Goal: Information Seeking & Learning: Learn about a topic

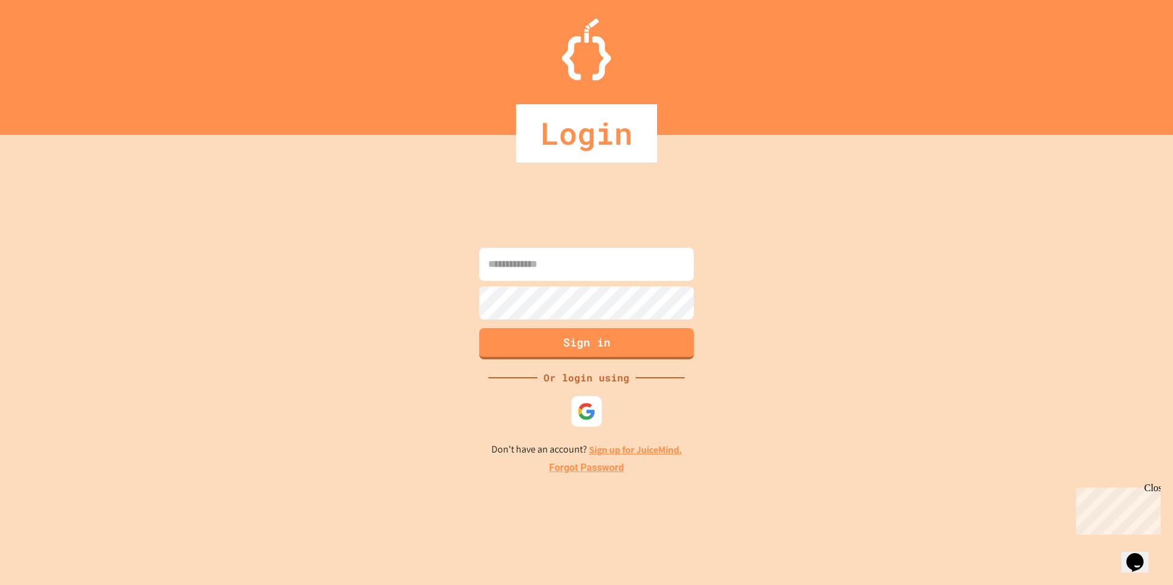
drag, startPoint x: 566, startPoint y: 260, endPoint x: 566, endPoint y: 274, distance: 13.5
click at [566, 260] on input at bounding box center [586, 264] width 215 height 33
type input "**********"
click at [564, 345] on button "Sign in" at bounding box center [586, 342] width 219 height 32
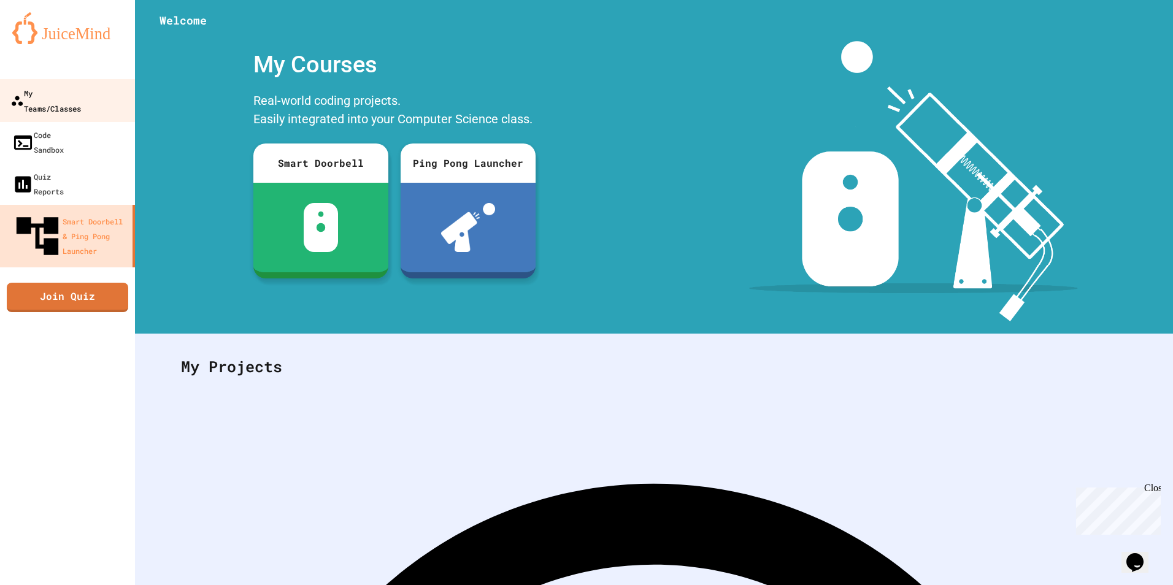
click at [81, 96] on div "My Teams/Classes" at bounding box center [45, 100] width 71 height 30
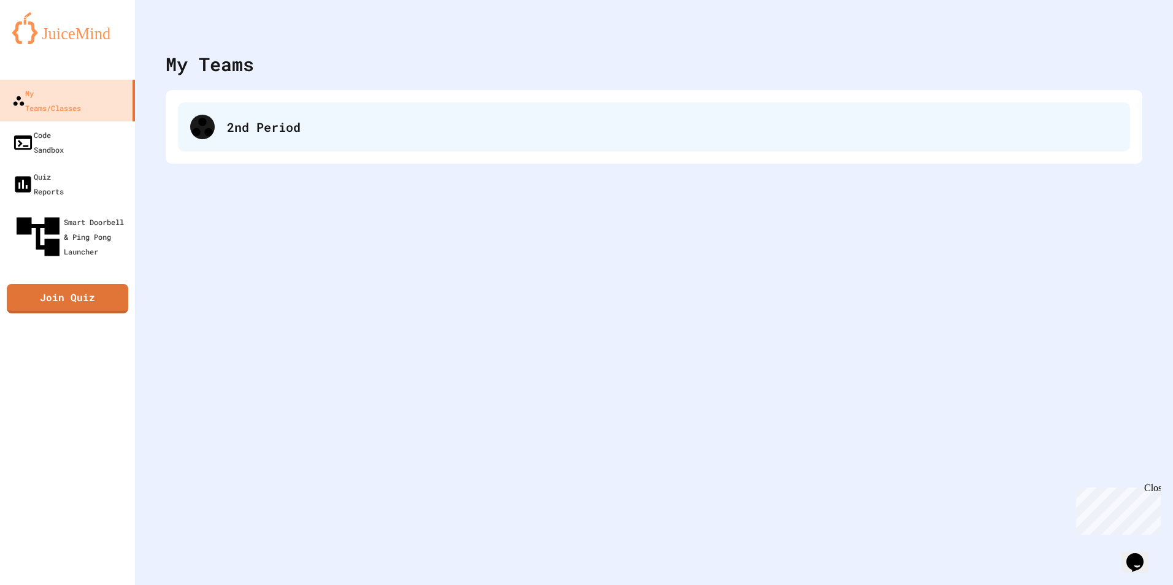
click at [282, 141] on div "2nd Period" at bounding box center [654, 126] width 952 height 49
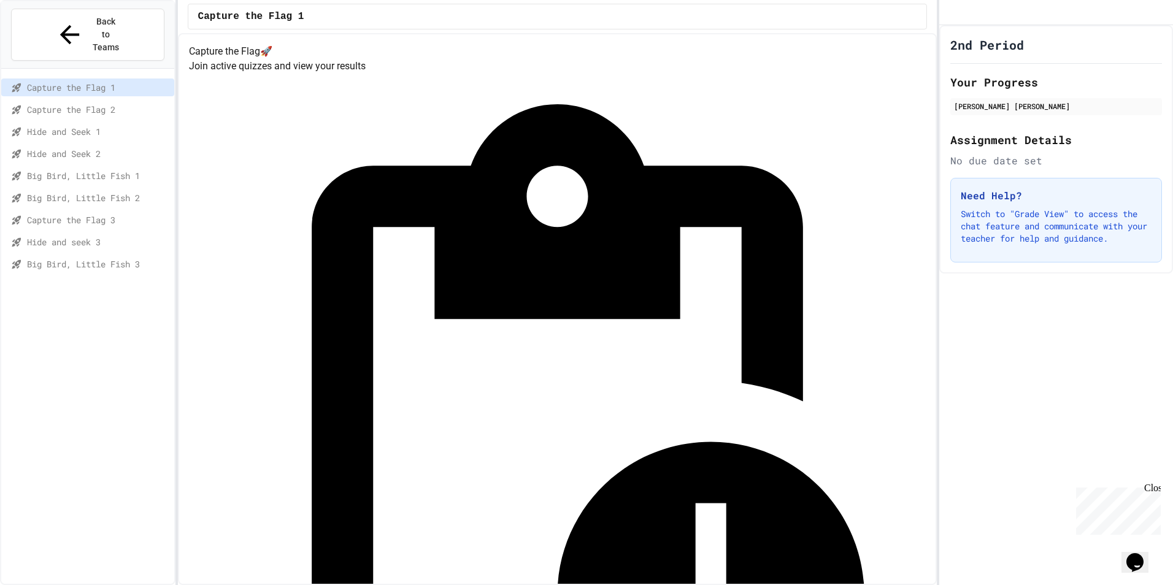
click at [117, 211] on div "Capture the Flag 3" at bounding box center [87, 220] width 173 height 18
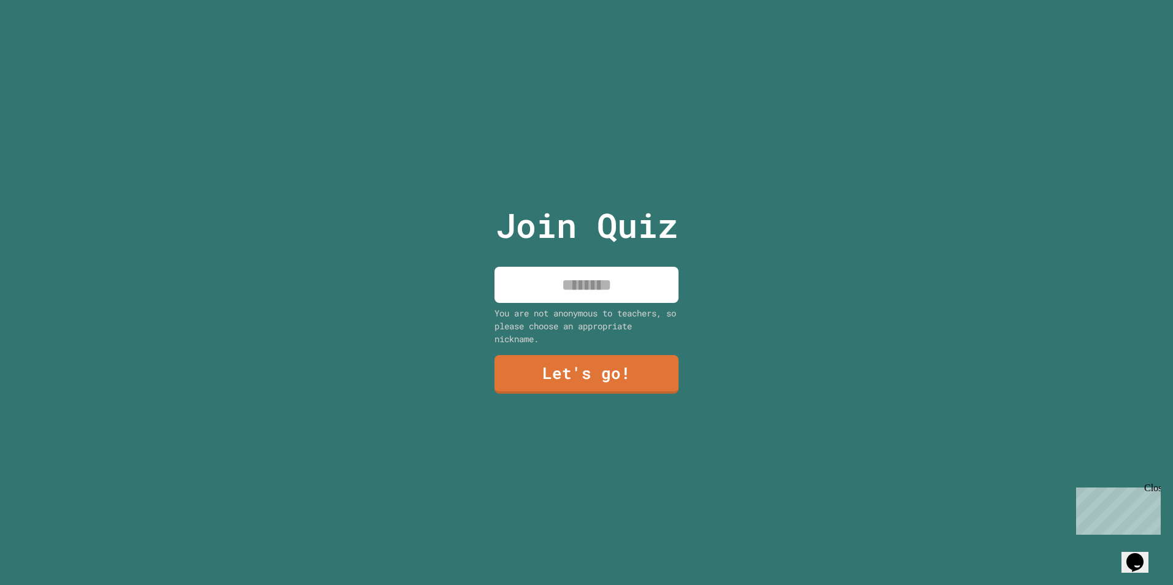
click at [623, 278] on input at bounding box center [586, 285] width 184 height 36
type input "******"
click at [621, 380] on link "Let's go!" at bounding box center [587, 372] width 160 height 40
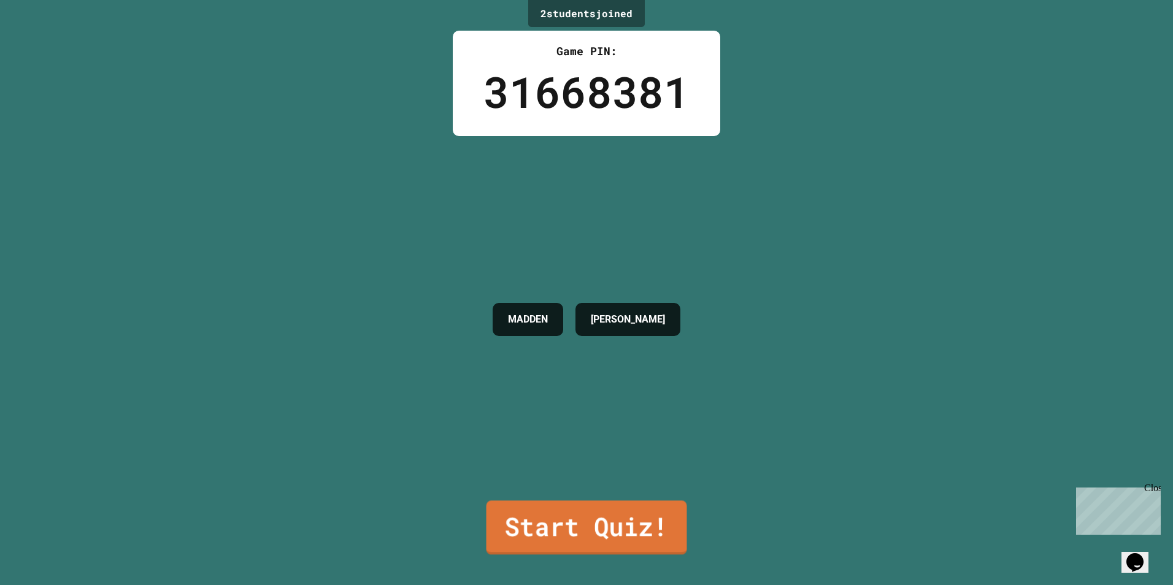
click at [591, 524] on link "Start Quiz!" at bounding box center [586, 528] width 201 height 54
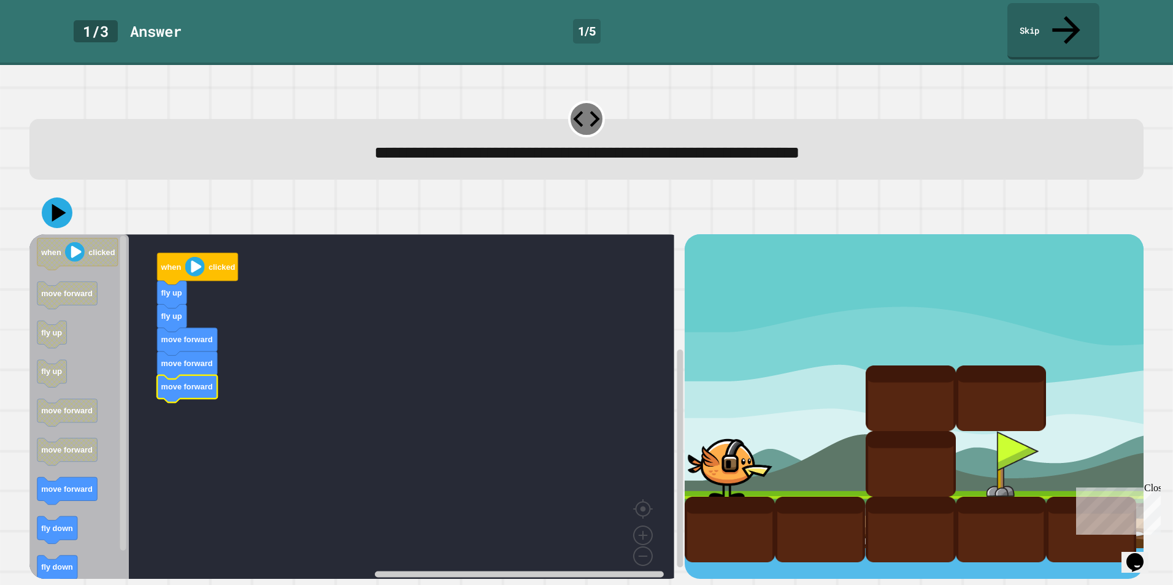
click at [63, 488] on icon "Blockly Workspace" at bounding box center [79, 410] width 100 height 353
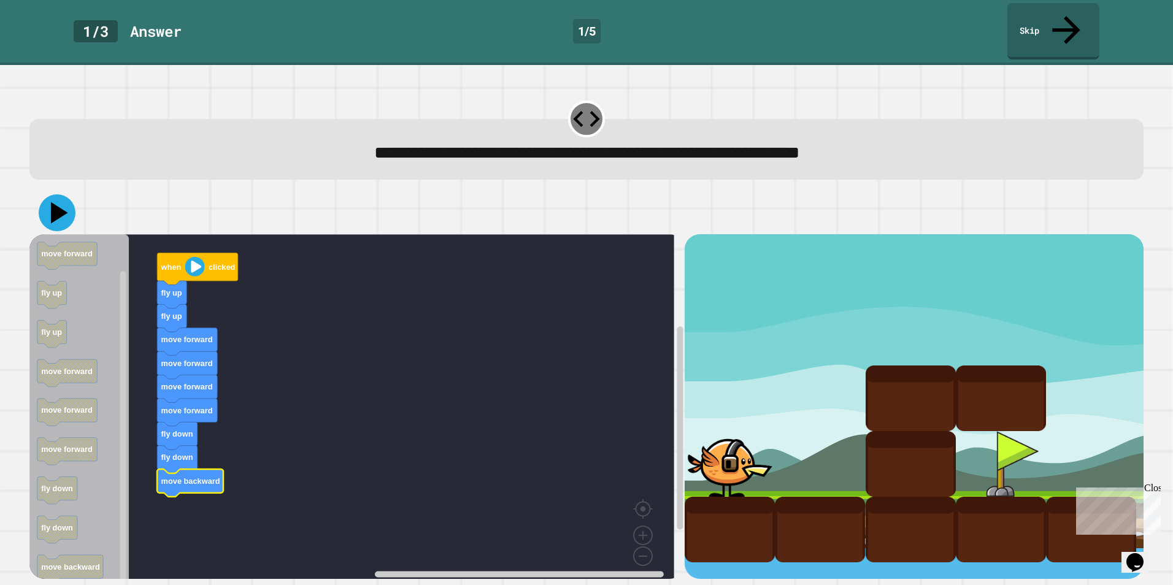
click at [48, 194] on icon at bounding box center [57, 212] width 37 height 37
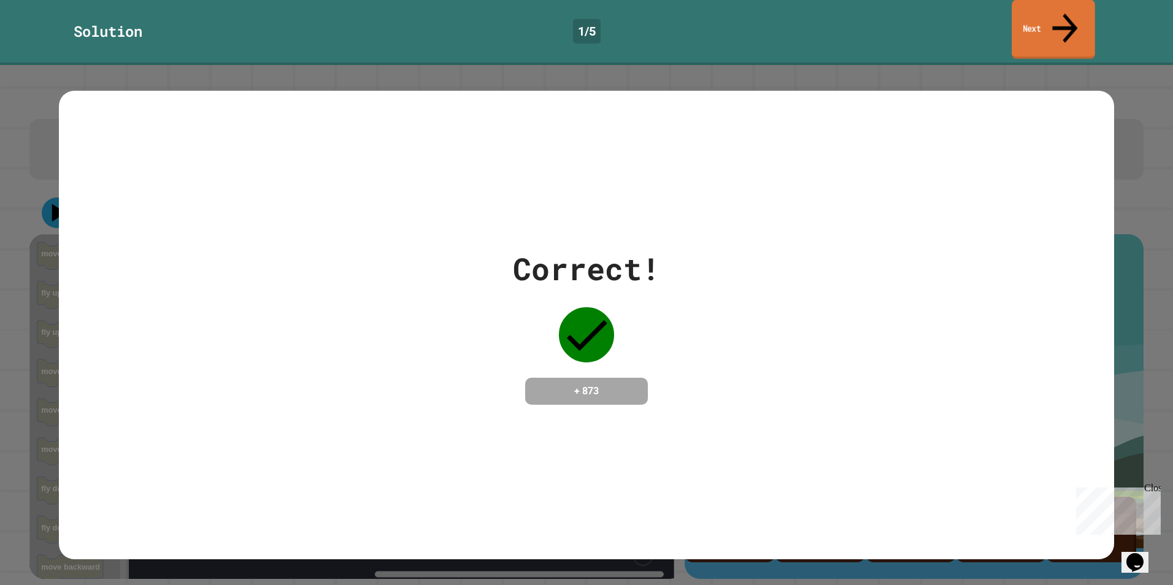
click at [1056, 21] on link "Next" at bounding box center [1053, 30] width 83 height 60
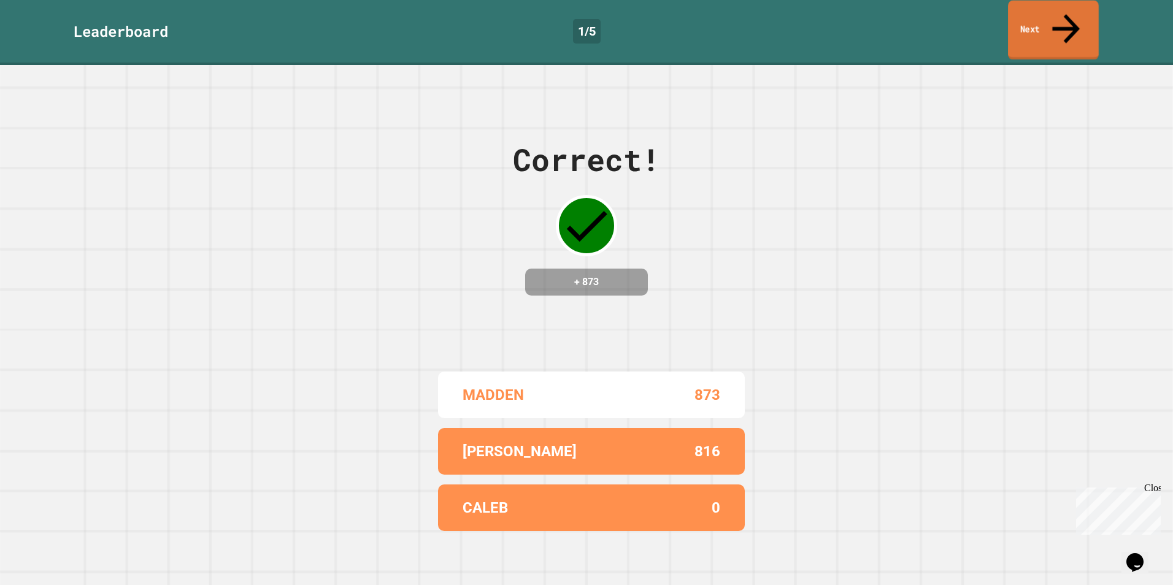
click at [1051, 19] on link "Next" at bounding box center [1053, 31] width 91 height 60
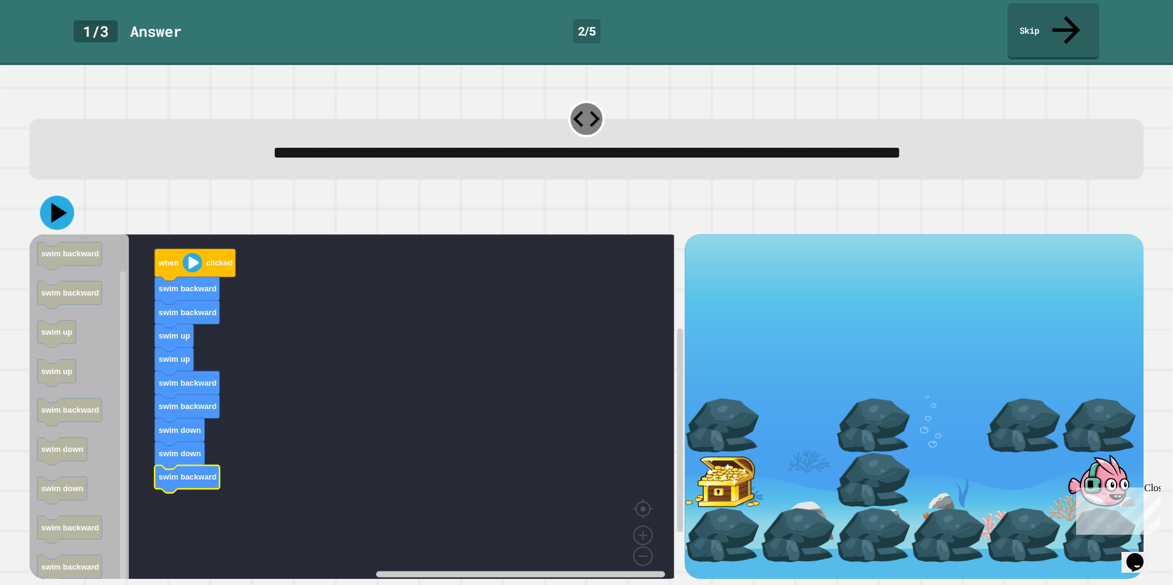
click at [65, 196] on icon at bounding box center [57, 213] width 34 height 34
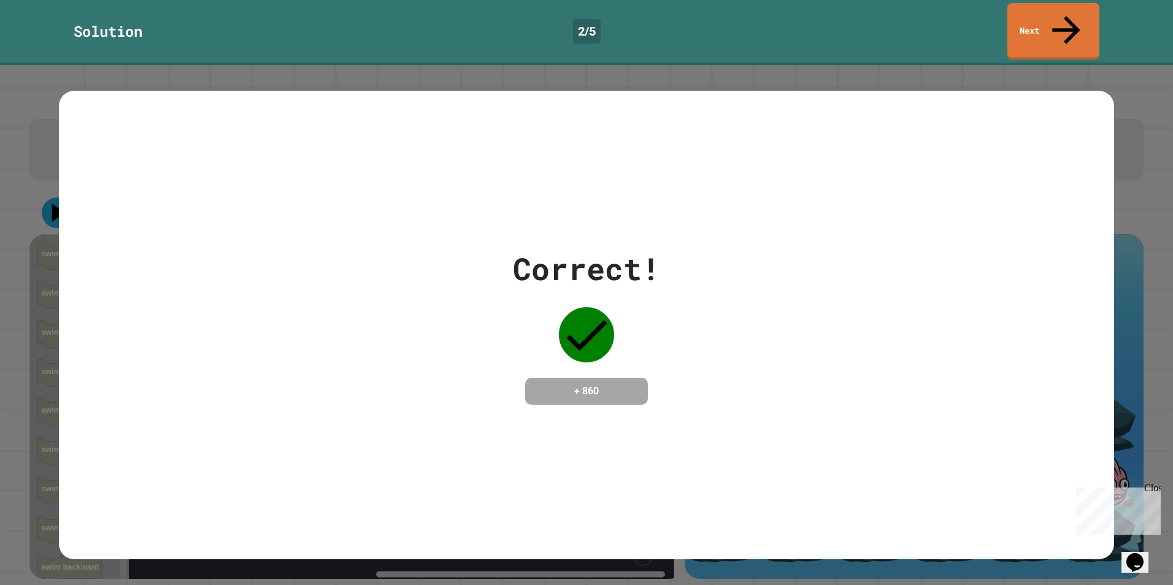
click at [1013, 15] on link "Next" at bounding box center [1053, 31] width 92 height 56
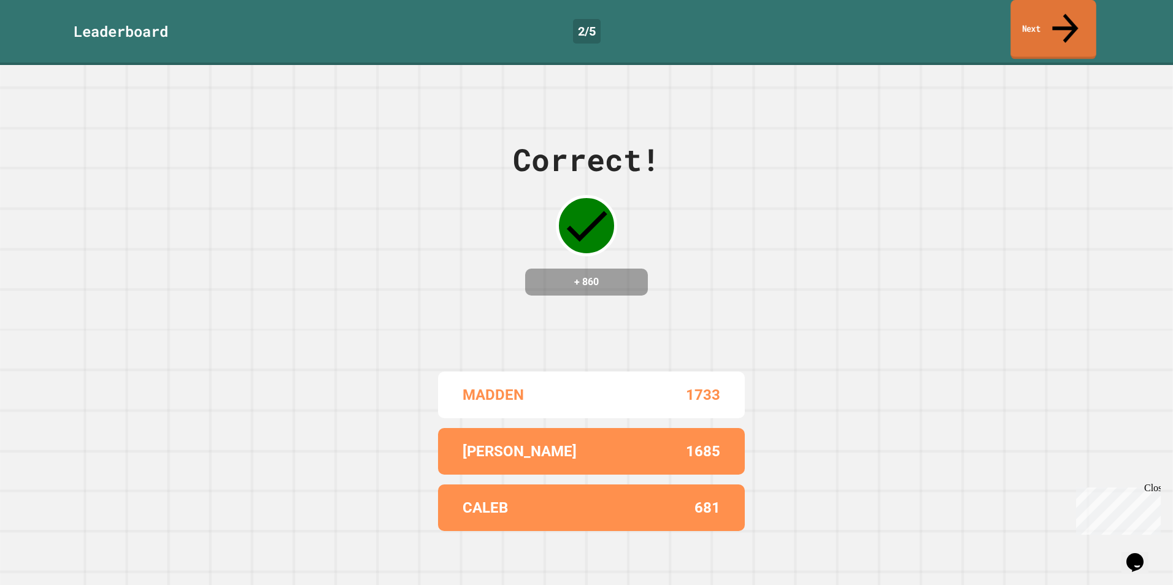
click at [1028, 22] on link "Next" at bounding box center [1052, 30] width 85 height 60
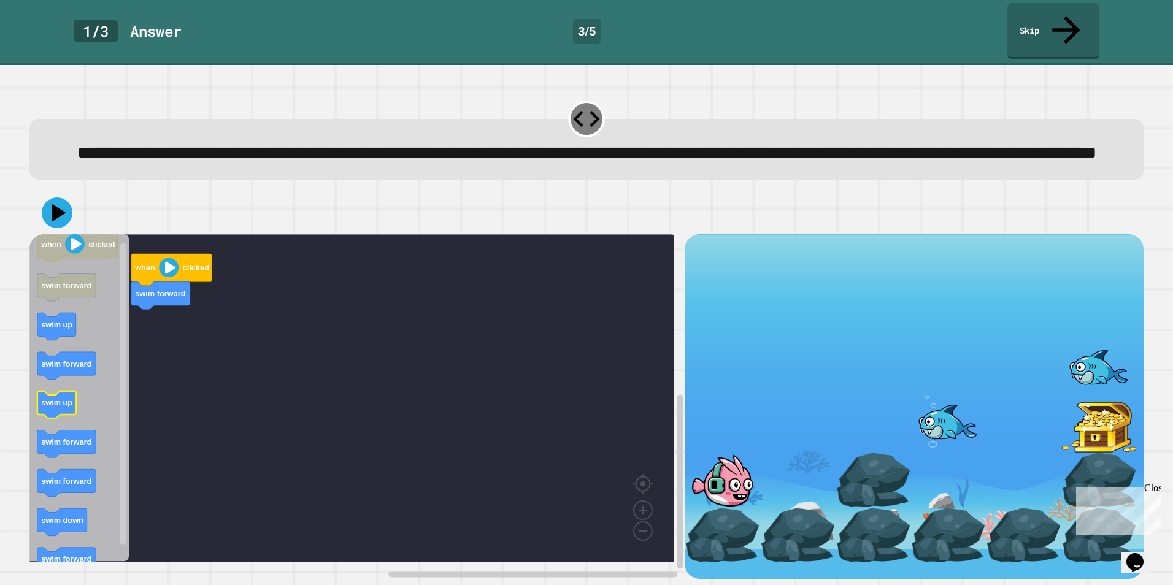
click at [71, 421] on icon "Blockly Workspace" at bounding box center [79, 398] width 100 height 328
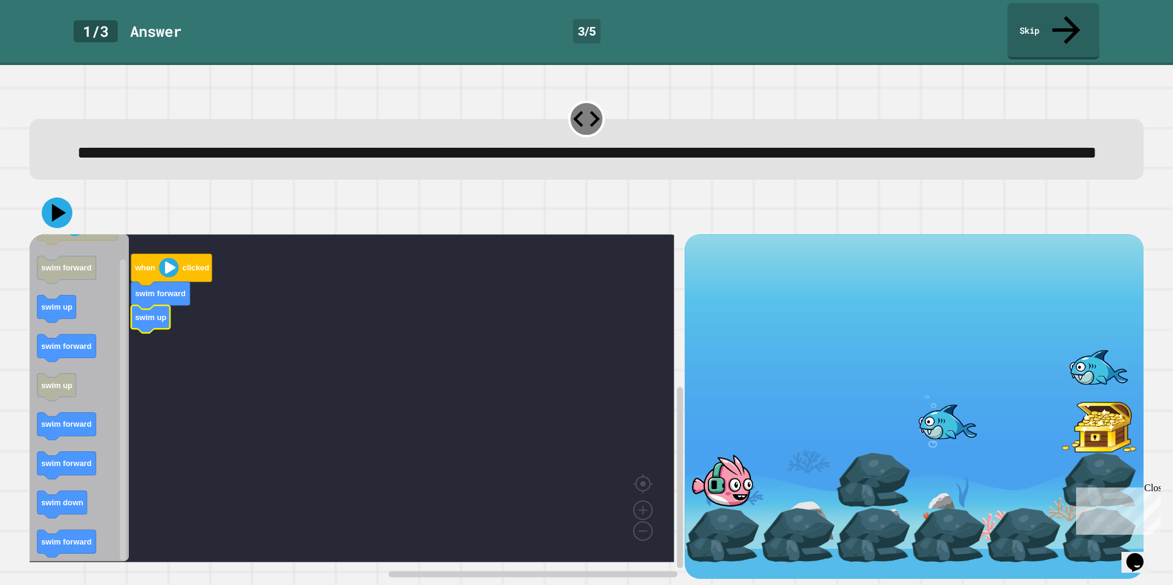
click at [62, 301] on icon "Blockly Workspace" at bounding box center [79, 398] width 100 height 328
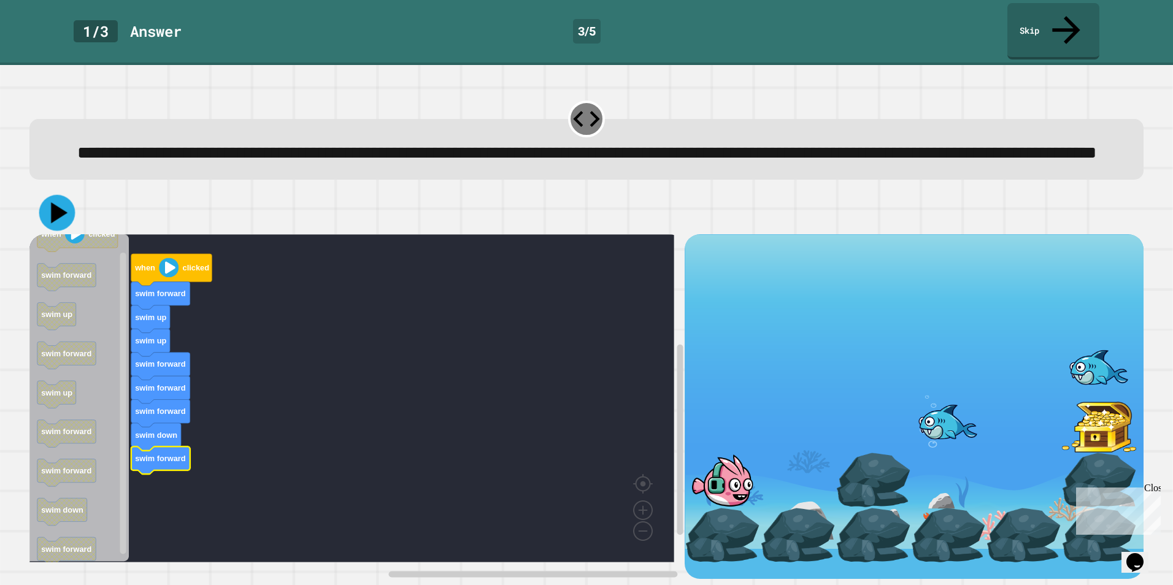
click at [70, 217] on icon at bounding box center [57, 212] width 36 height 36
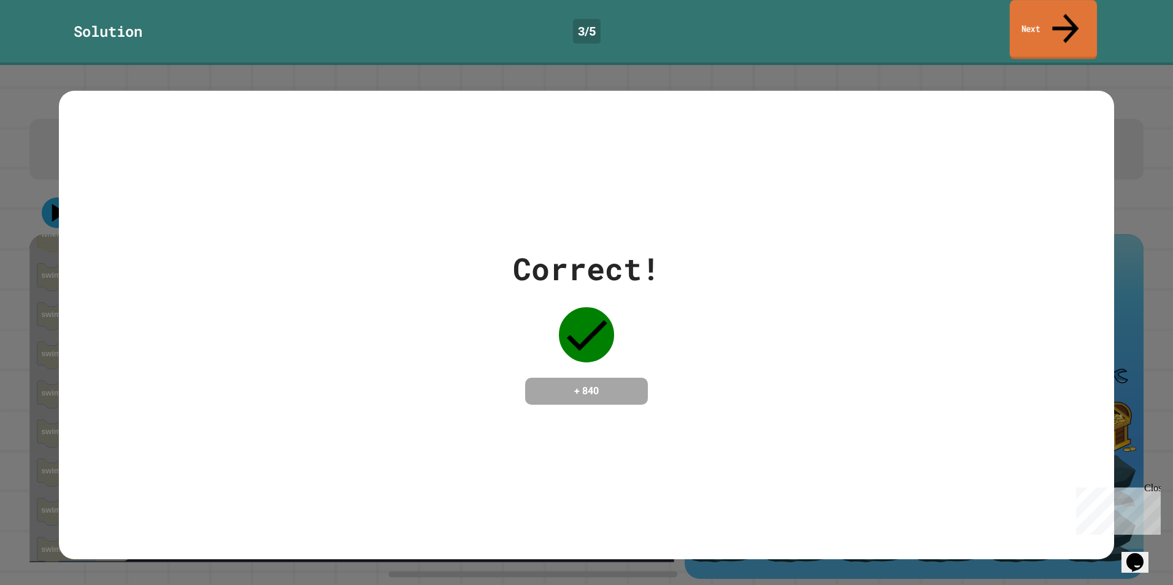
click at [1024, 14] on link "Next" at bounding box center [1053, 30] width 87 height 60
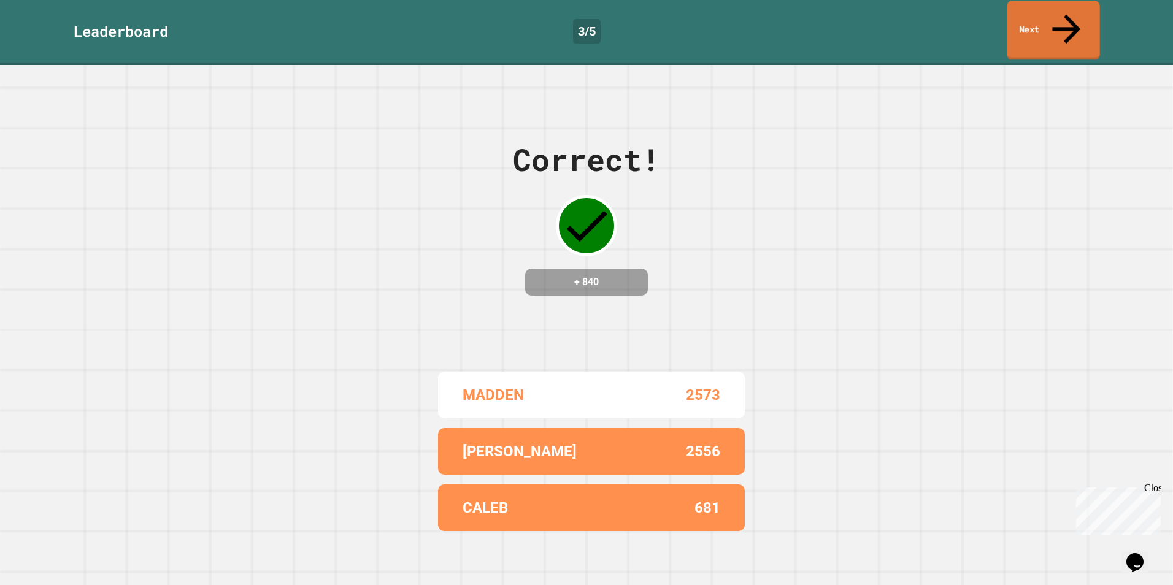
click at [1049, 19] on link "Next" at bounding box center [1053, 31] width 93 height 60
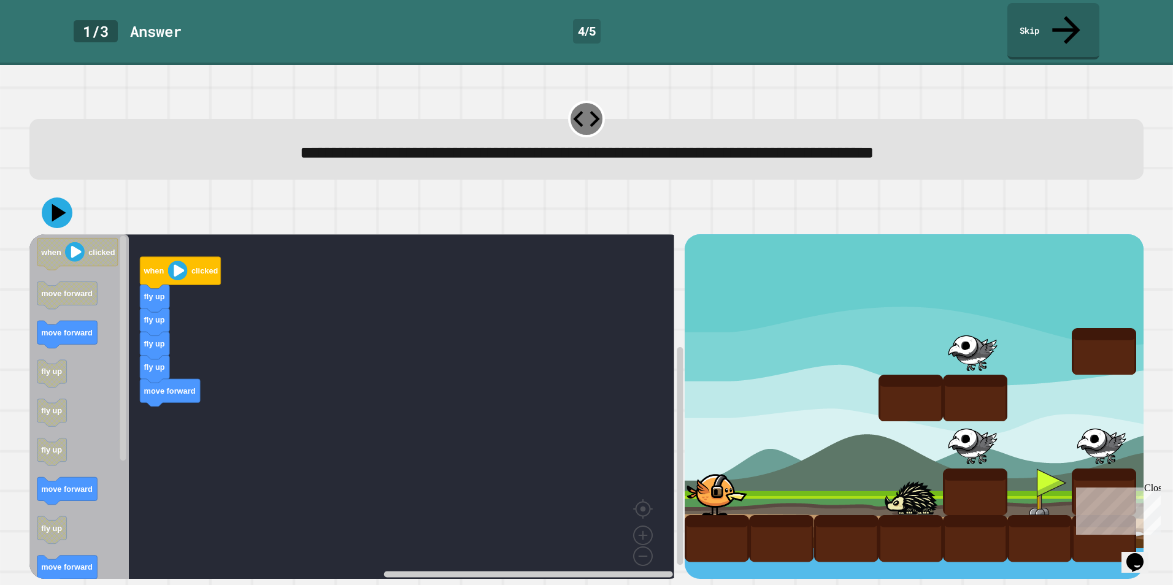
click at [107, 328] on icon "Blockly Workspace" at bounding box center [79, 410] width 100 height 353
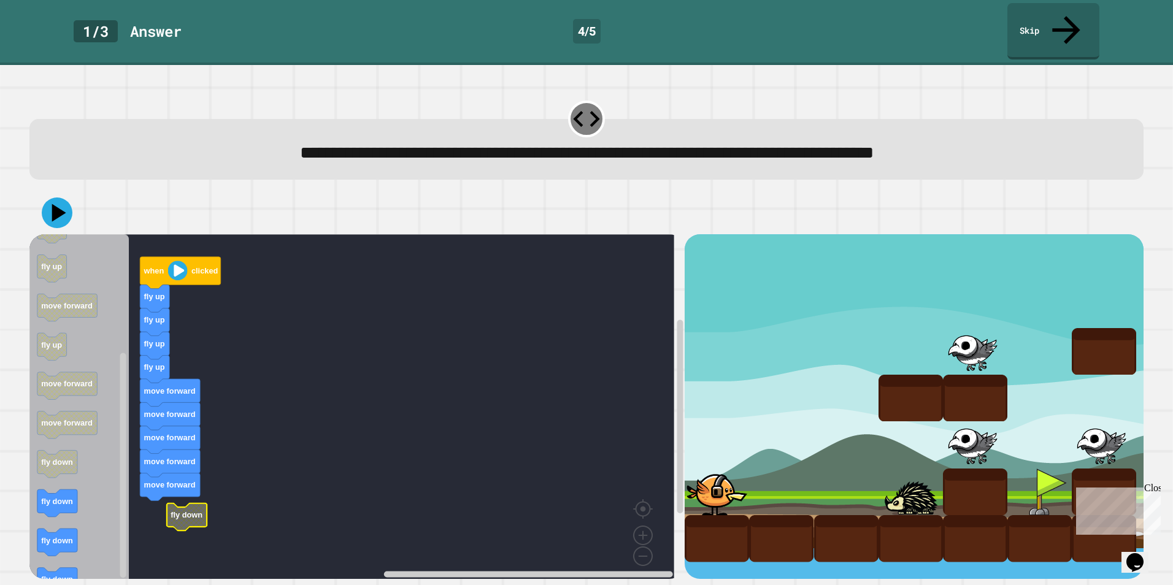
click at [158, 482] on rect "Blockly Workspace" at bounding box center [351, 410] width 645 height 353
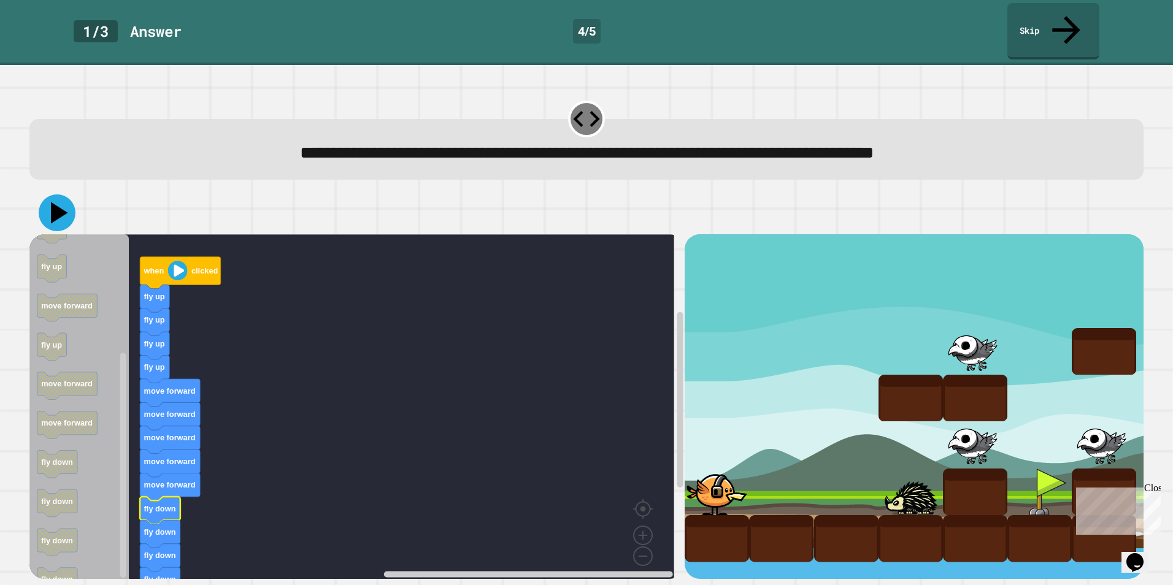
click at [62, 194] on icon at bounding box center [57, 212] width 37 height 37
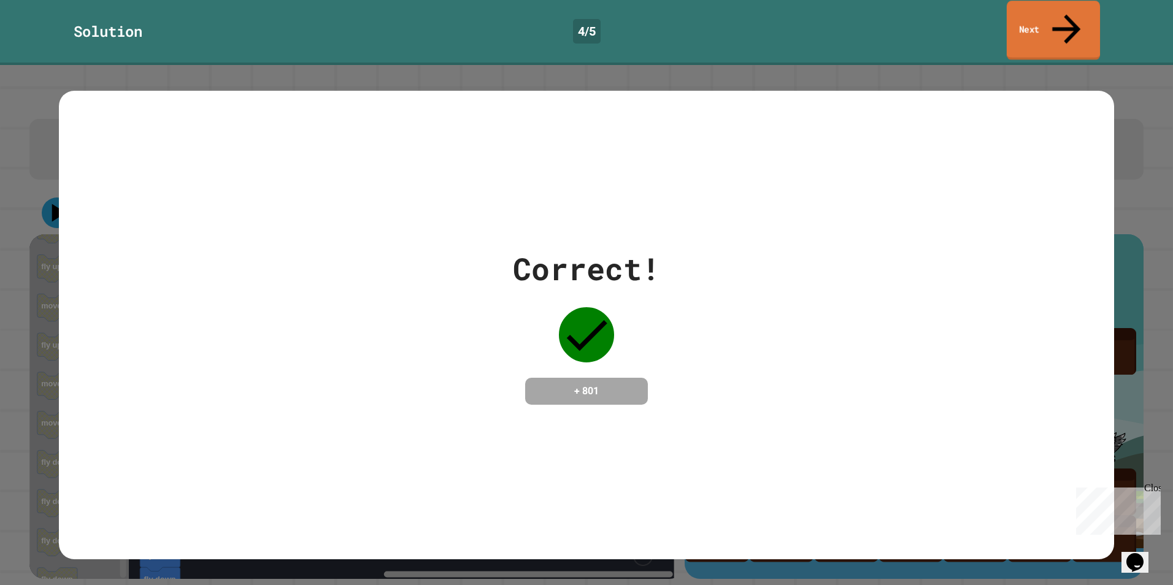
click at [1042, 8] on link "Next" at bounding box center [1053, 31] width 93 height 60
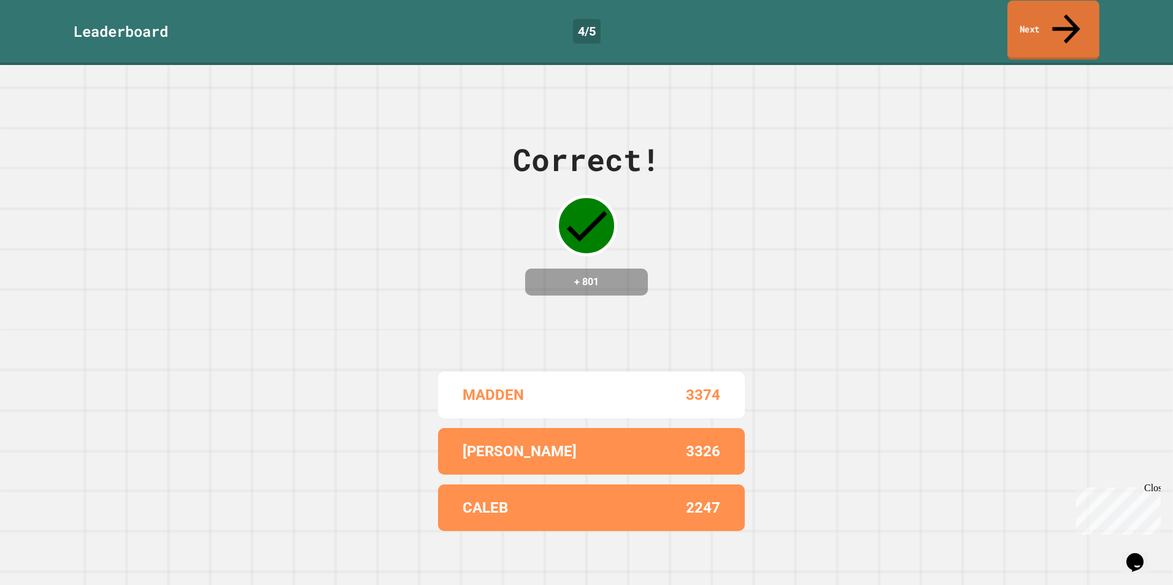
click at [1021, 21] on link "Next" at bounding box center [1053, 31] width 92 height 60
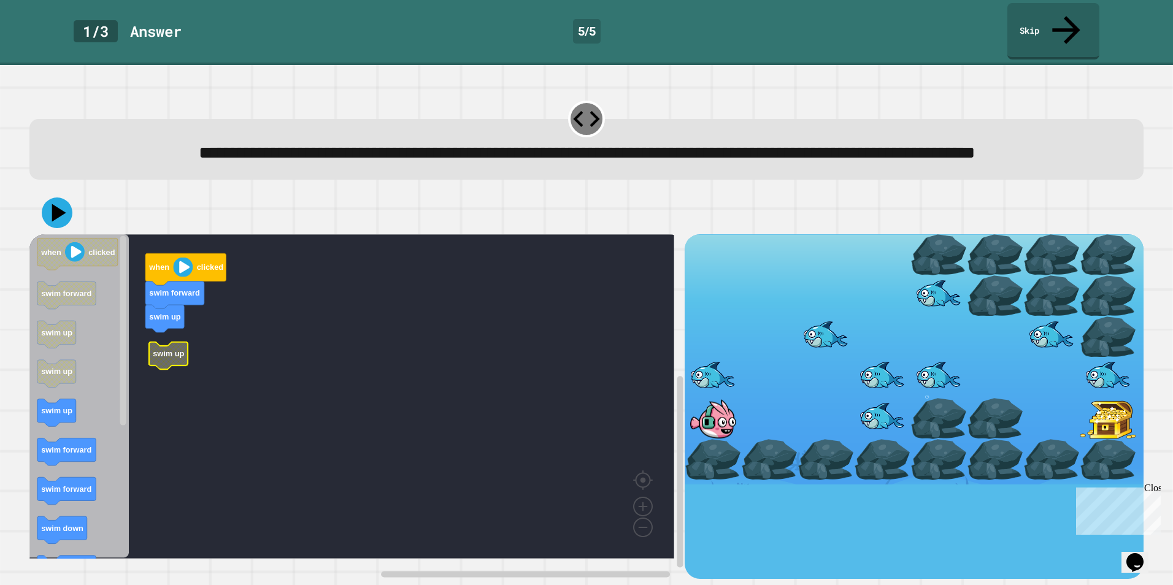
click at [160, 344] on rect "Blockly Workspace" at bounding box center [351, 396] width 645 height 325
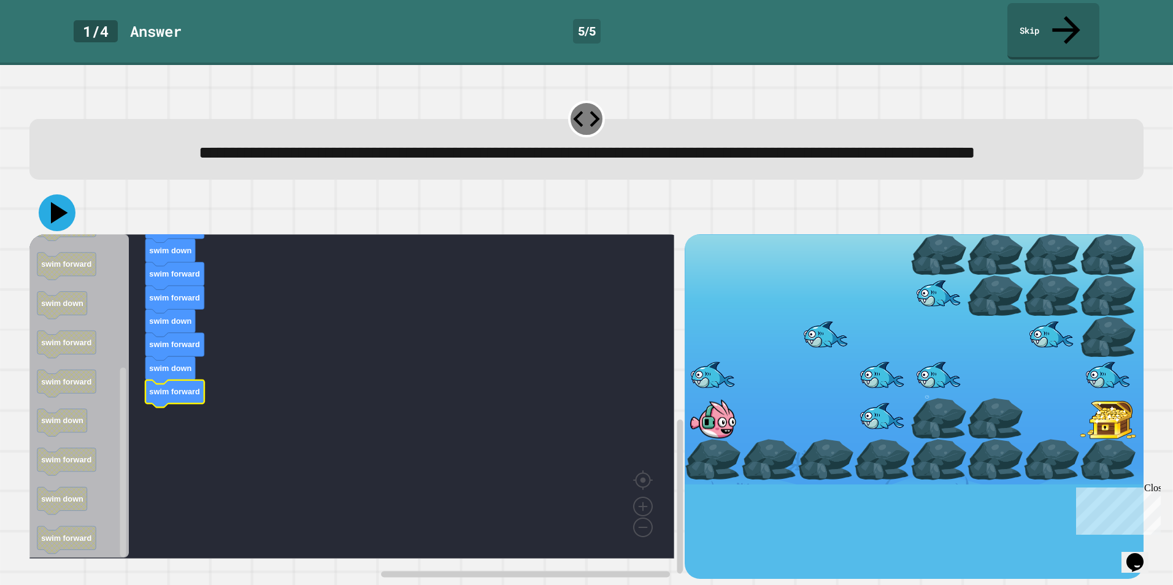
click at [67, 225] on icon at bounding box center [57, 212] width 37 height 37
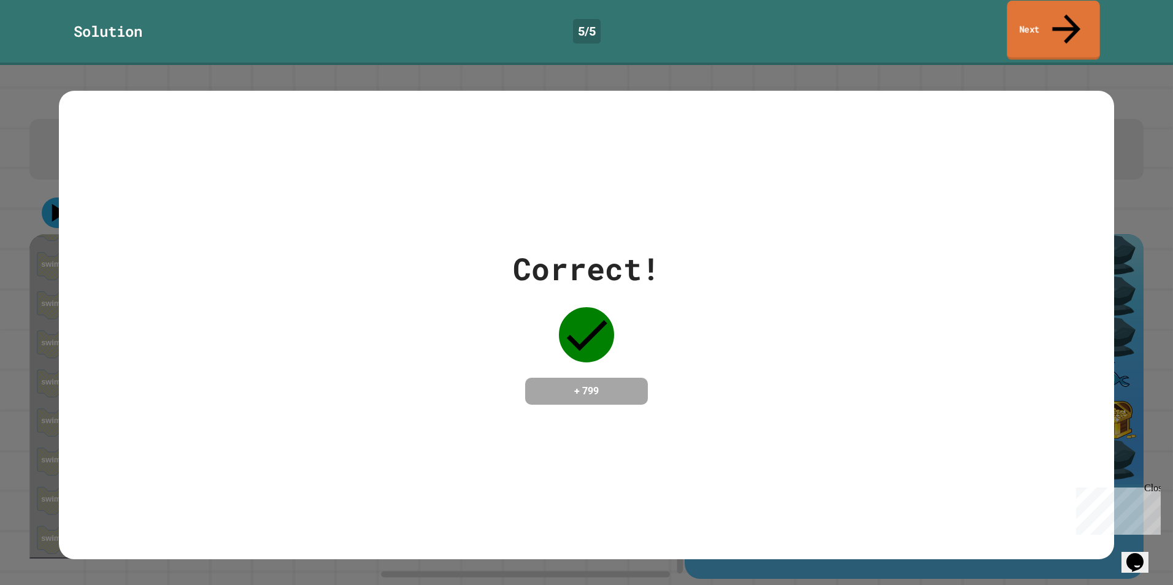
click at [1073, 20] on link "Next" at bounding box center [1053, 31] width 93 height 60
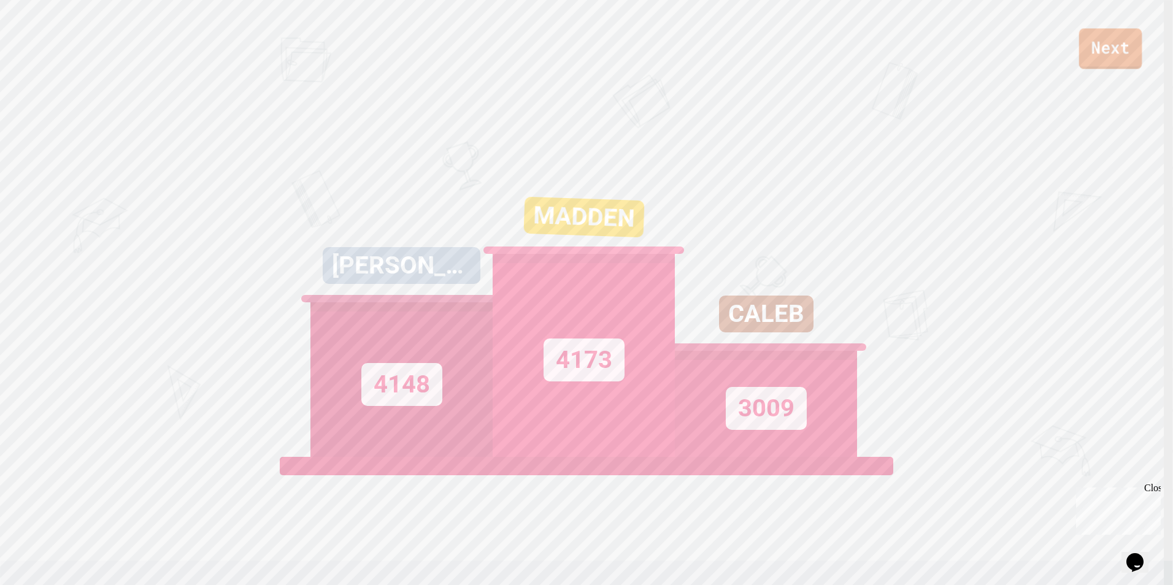
click at [1094, 55] on link "Next" at bounding box center [1110, 48] width 63 height 40
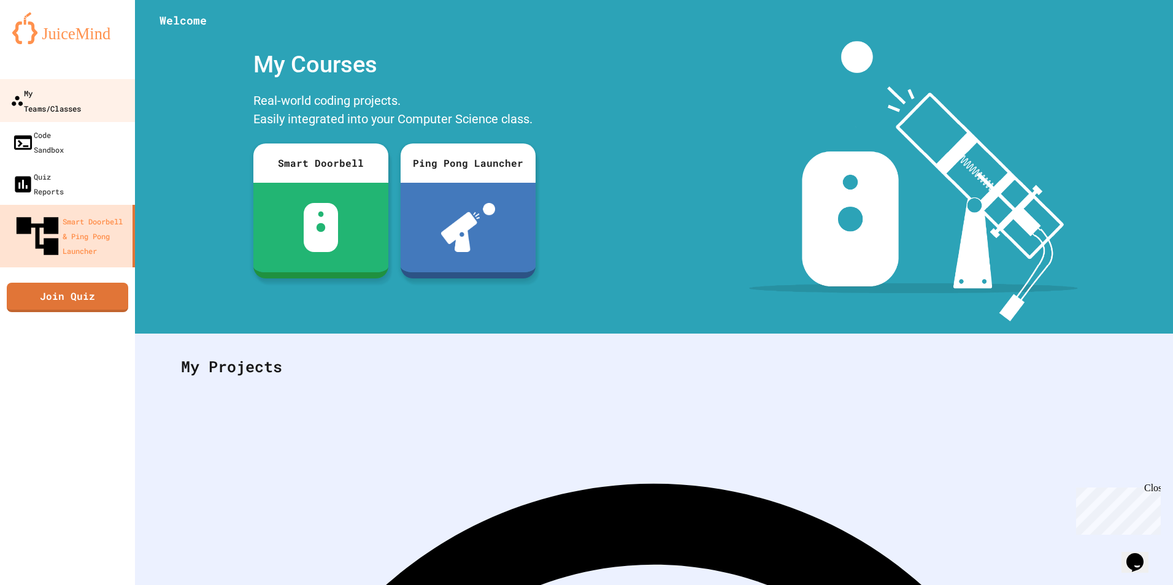
click at [81, 93] on div "My Teams/Classes" at bounding box center [45, 100] width 71 height 30
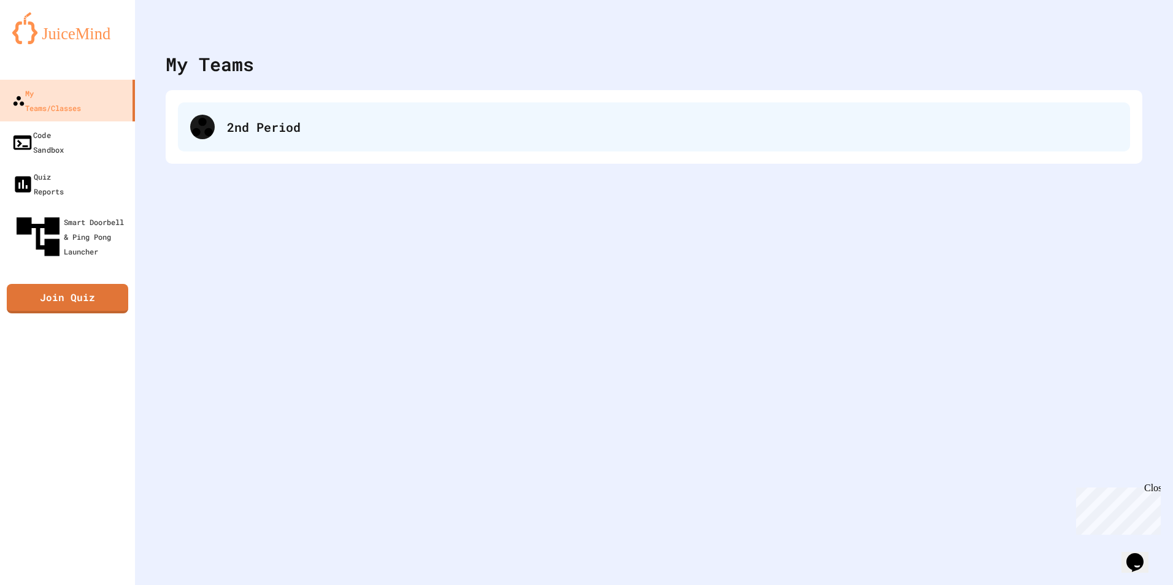
click at [340, 104] on div "2nd Period" at bounding box center [654, 126] width 952 height 49
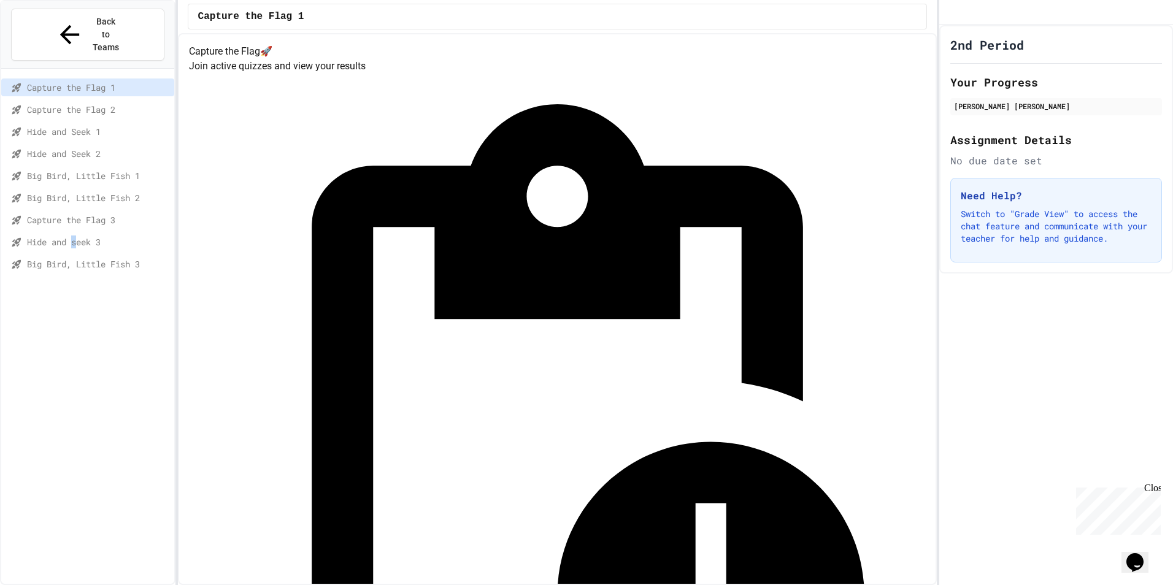
click at [80, 236] on span "Hide and seek 3" at bounding box center [98, 242] width 142 height 13
click at [85, 258] on span "Big Bird, Little Fish 3" at bounding box center [98, 264] width 142 height 13
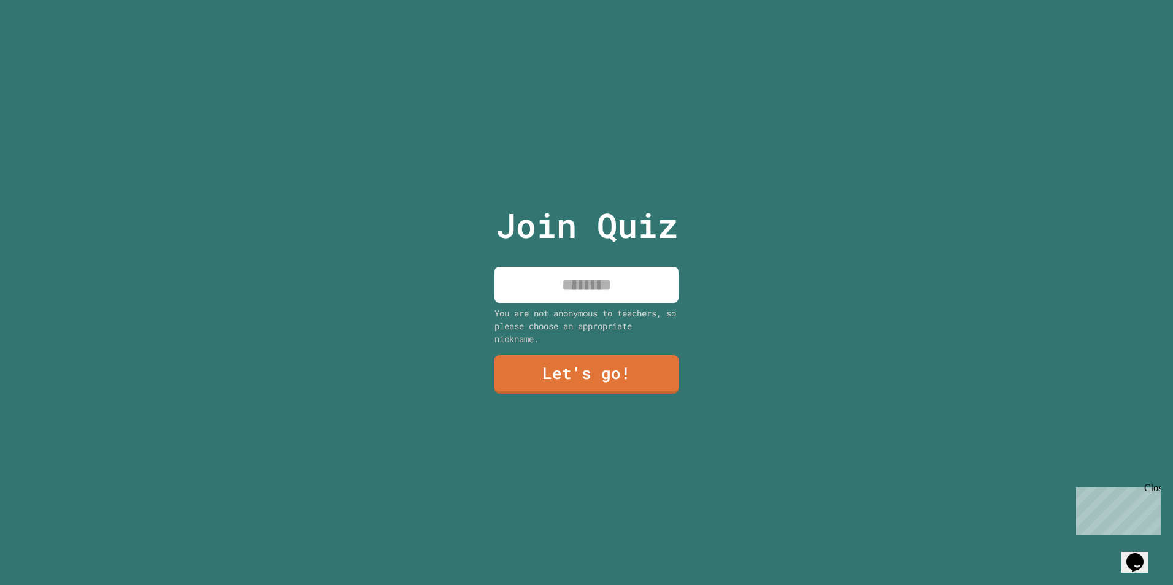
click at [509, 281] on input at bounding box center [586, 285] width 184 height 36
type input "******"
click at [531, 366] on link "Let's go!" at bounding box center [586, 373] width 187 height 40
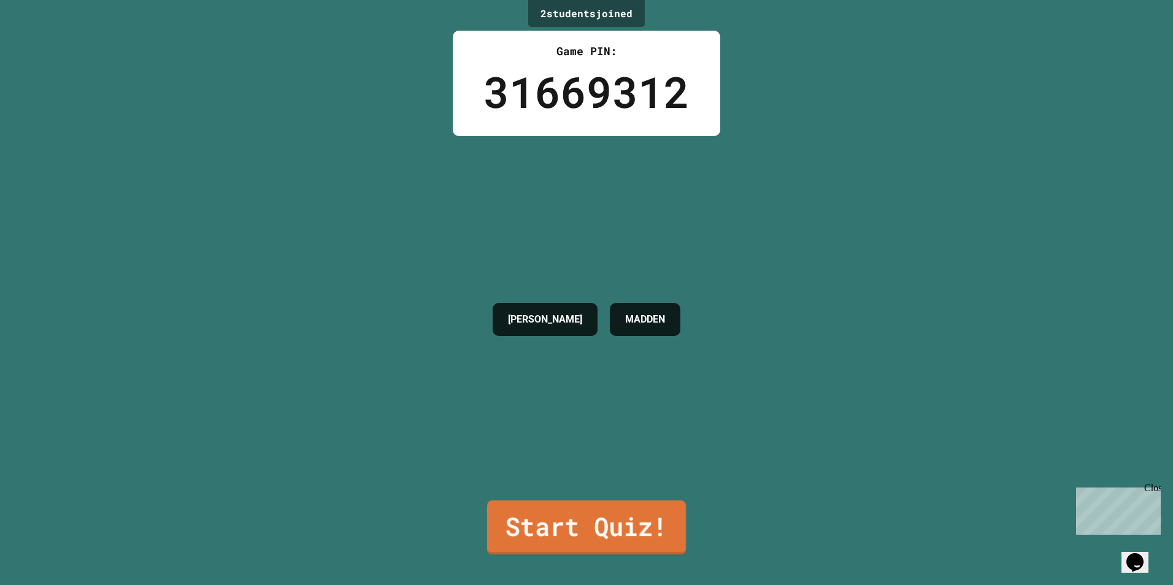
click at [610, 507] on link "Start Quiz!" at bounding box center [586, 528] width 199 height 54
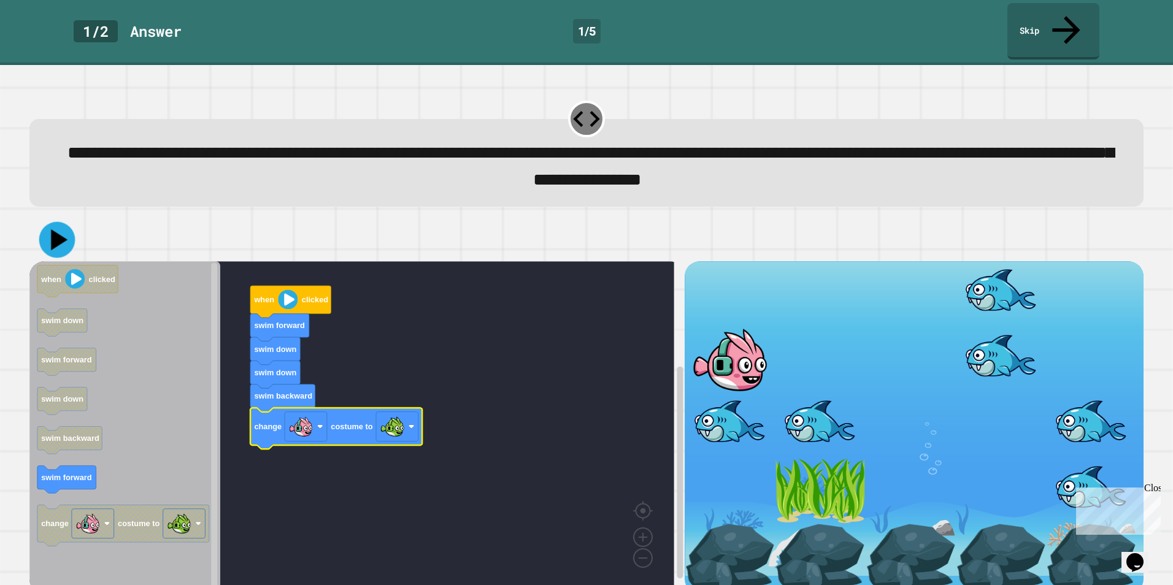
click at [52, 221] on icon at bounding box center [57, 239] width 36 height 36
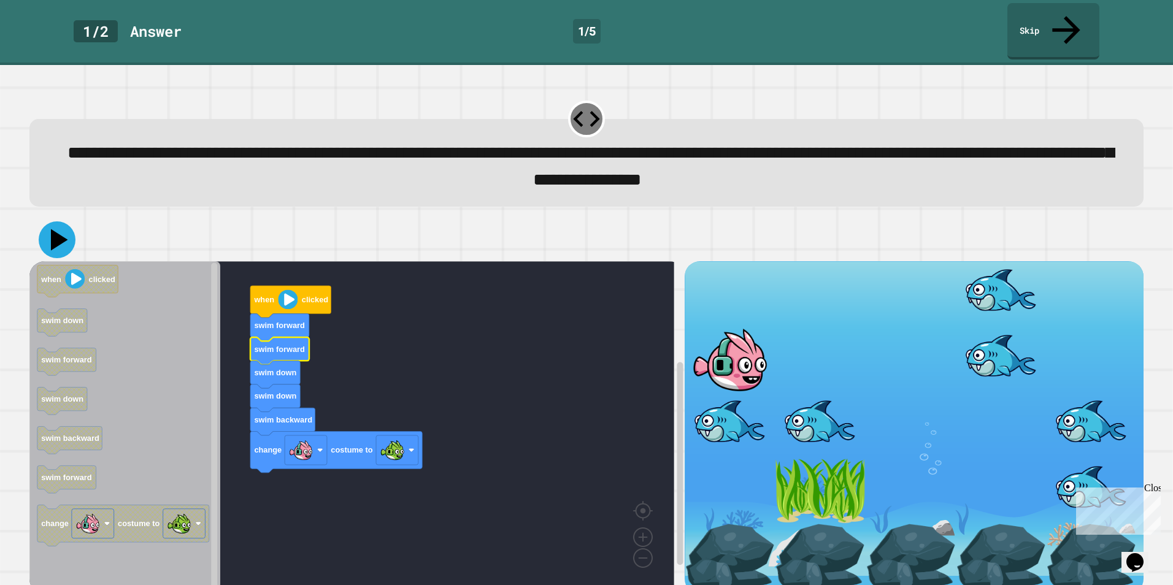
click at [64, 221] on icon at bounding box center [57, 239] width 37 height 37
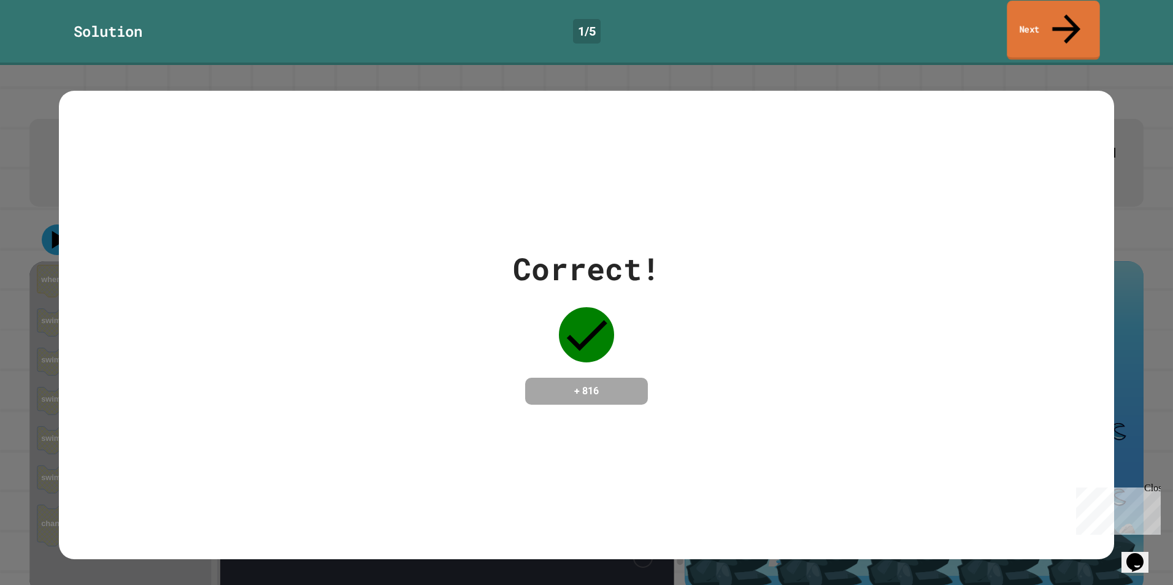
click at [1067, 25] on link "Next" at bounding box center [1053, 31] width 93 height 60
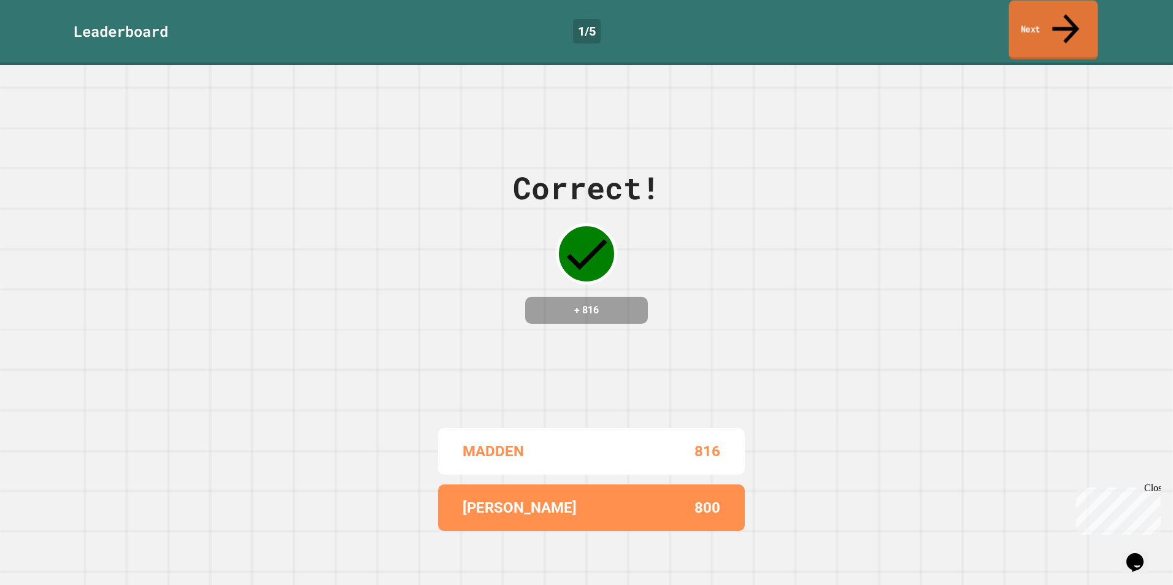
click at [1045, 25] on link "Next" at bounding box center [1053, 31] width 89 height 60
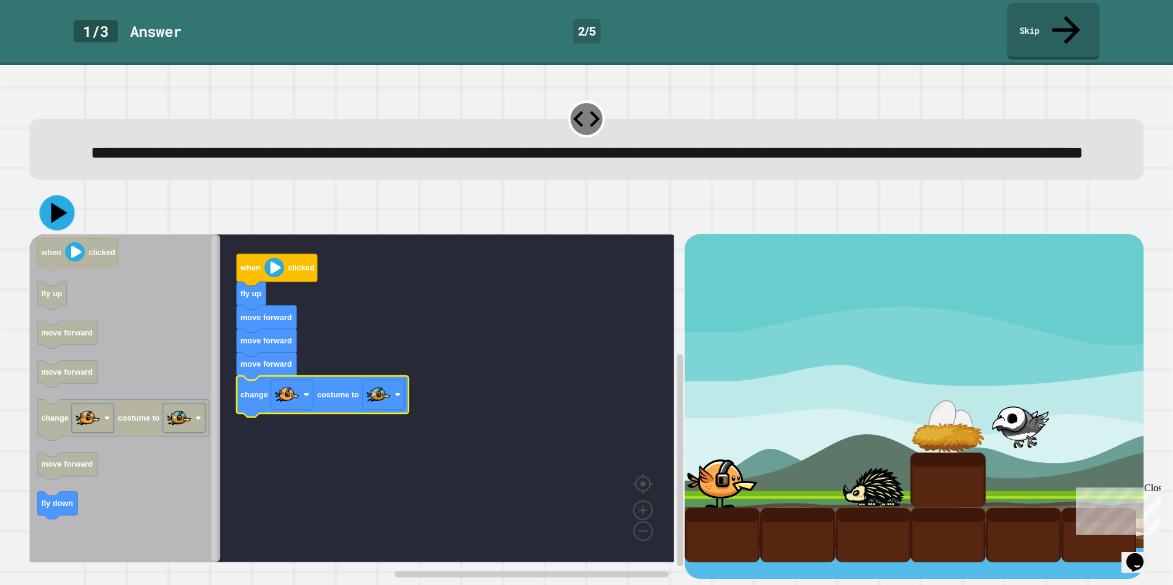
click at [48, 216] on icon at bounding box center [56, 212] width 35 height 35
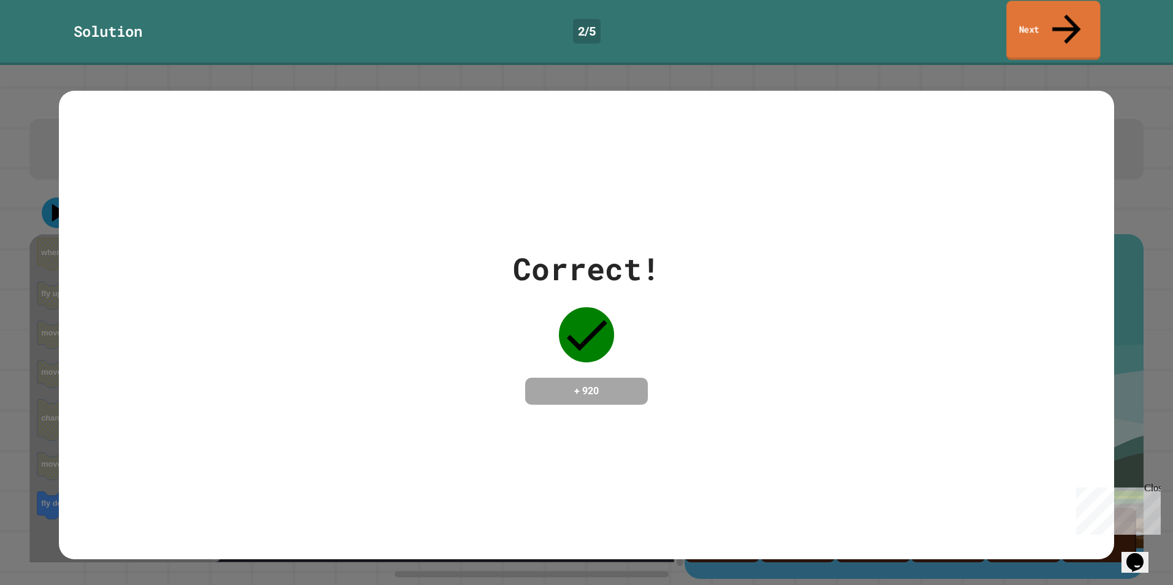
click at [1069, 23] on link "Next" at bounding box center [1053, 31] width 94 height 60
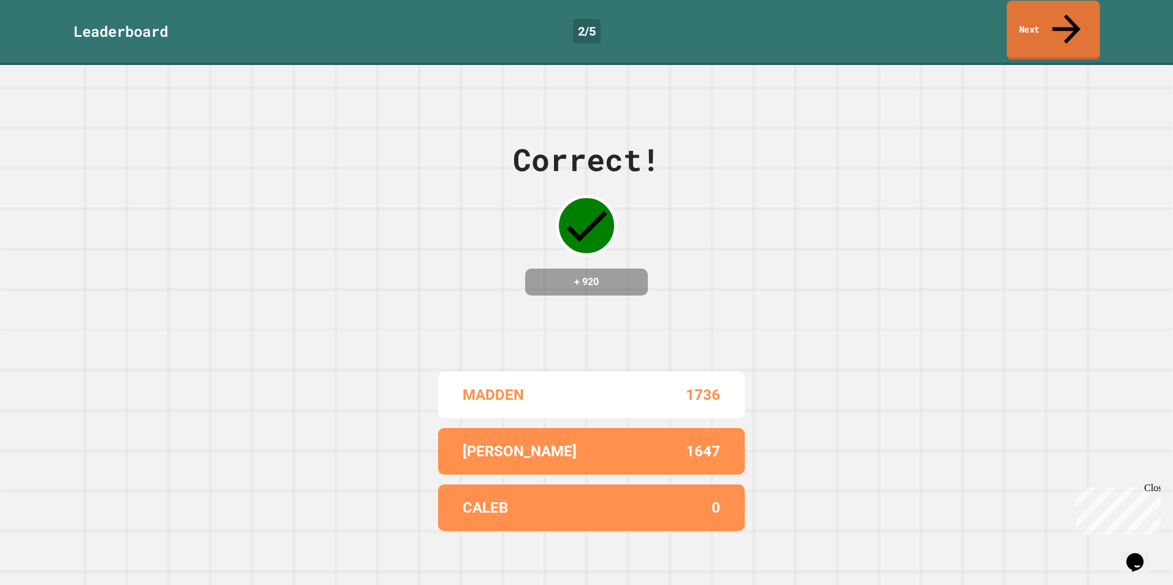
click at [1055, 19] on link "Next" at bounding box center [1053, 31] width 93 height 60
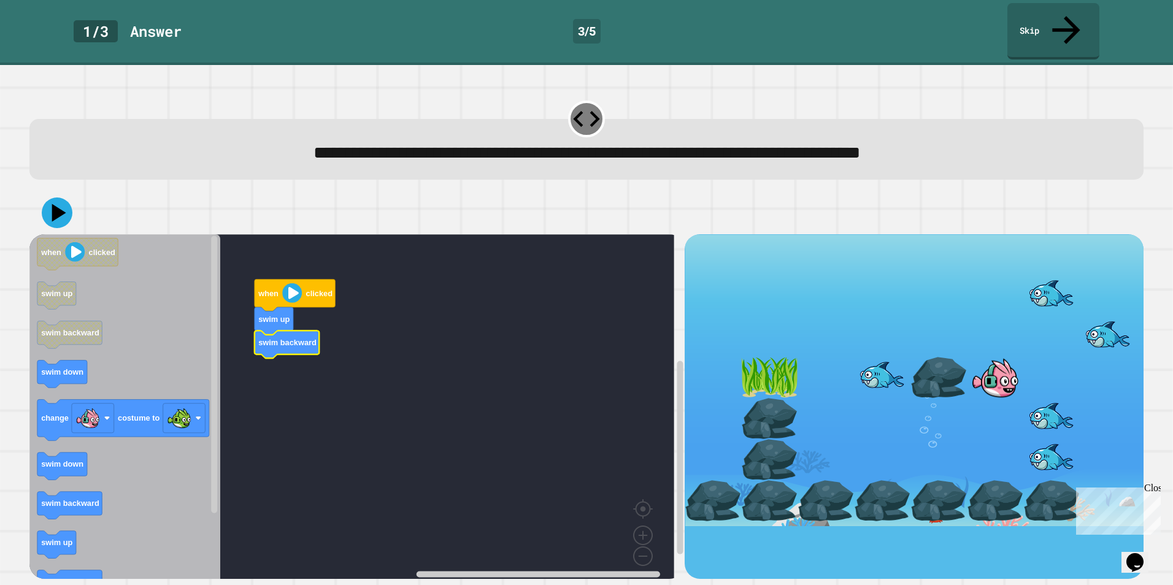
click at [299, 306] on g "when clicked swim up swim backward" at bounding box center [360, 410] width 663 height 353
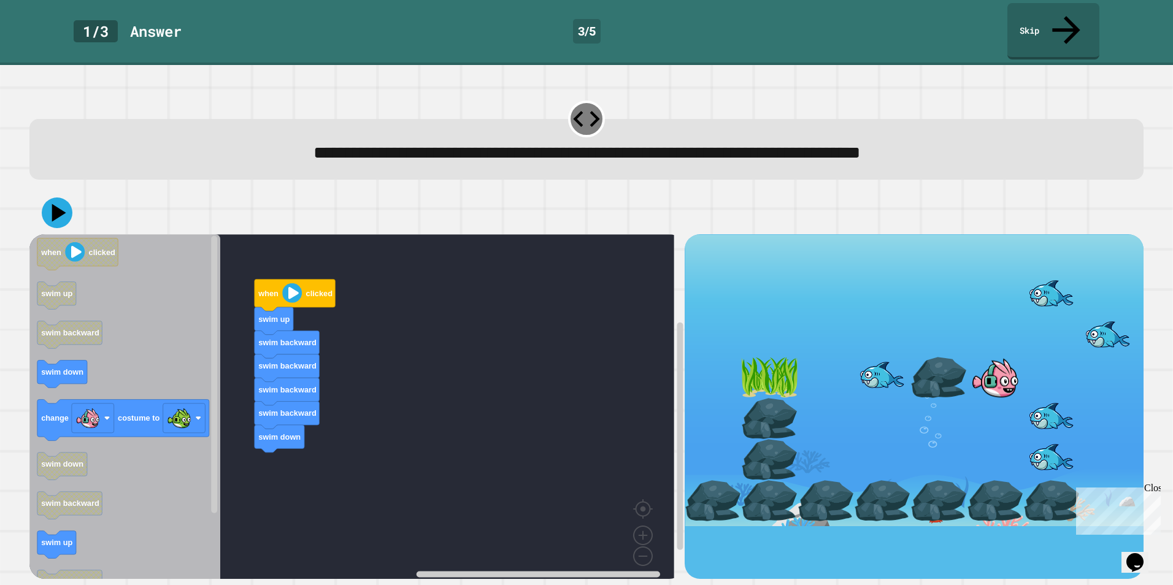
click at [293, 448] on div "when clicked swim up swim backward swim backward swim backward swim backward sw…" at bounding box center [357, 406] width 656 height 345
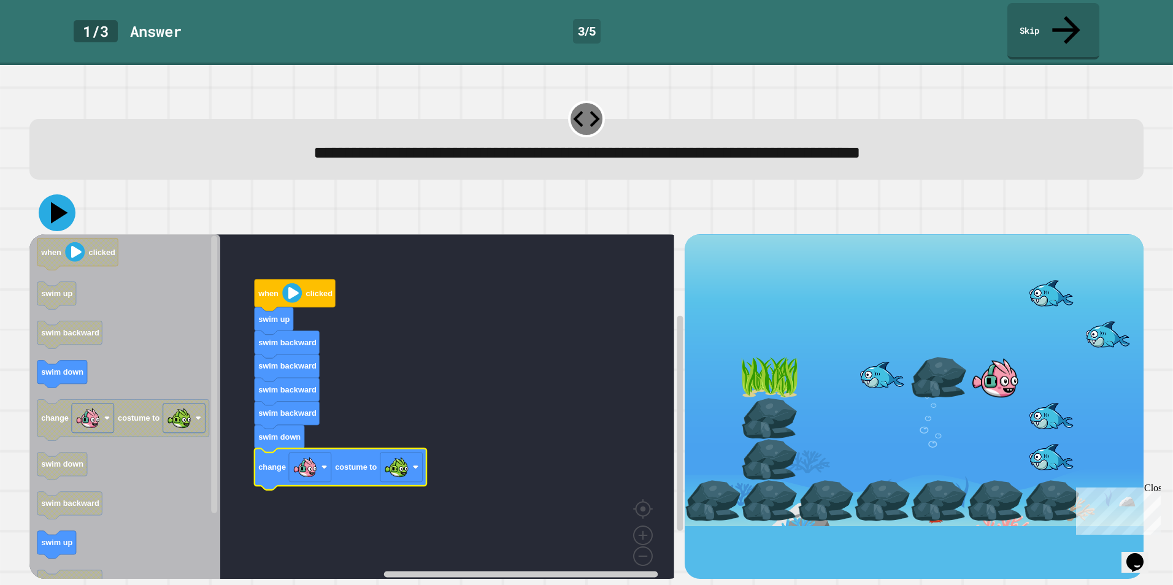
click at [59, 194] on icon at bounding box center [57, 212] width 37 height 37
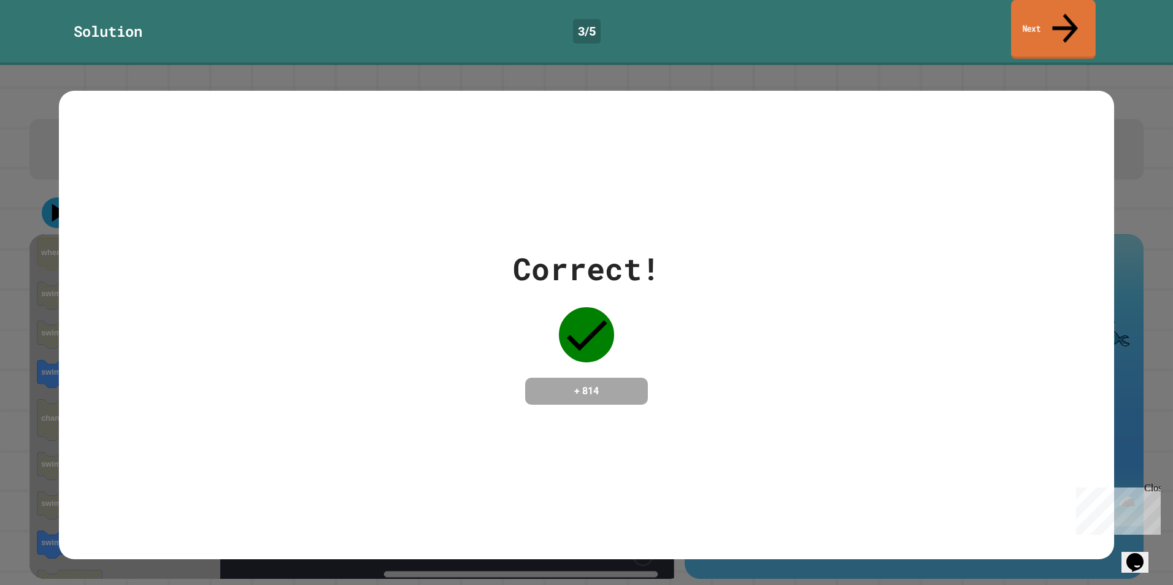
click at [1017, 19] on link "Next" at bounding box center [1053, 30] width 85 height 60
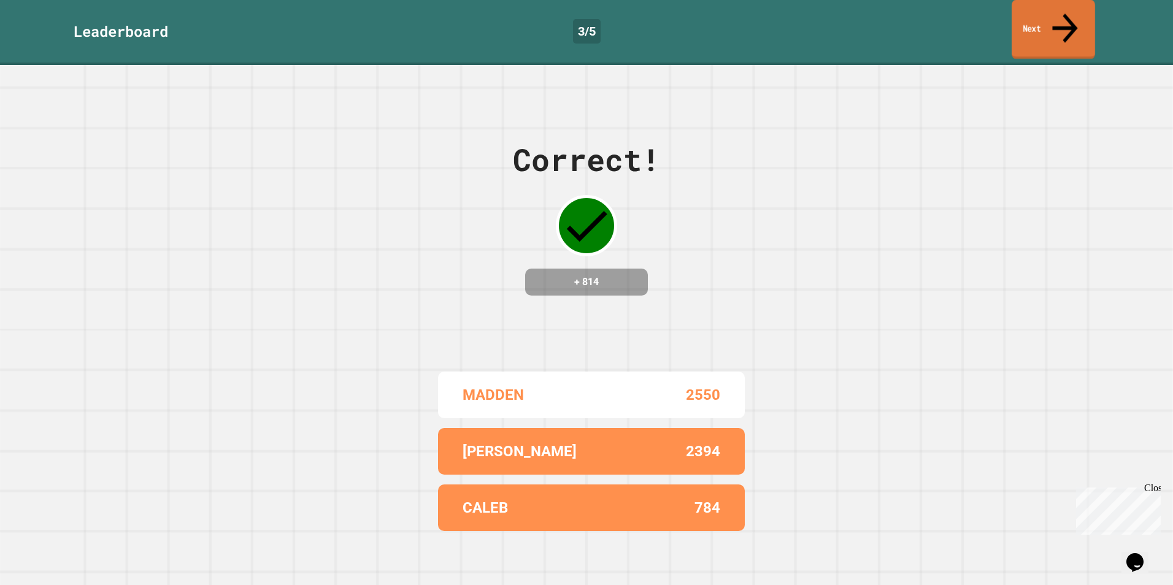
click at [1036, 23] on link "Next" at bounding box center [1053, 30] width 83 height 60
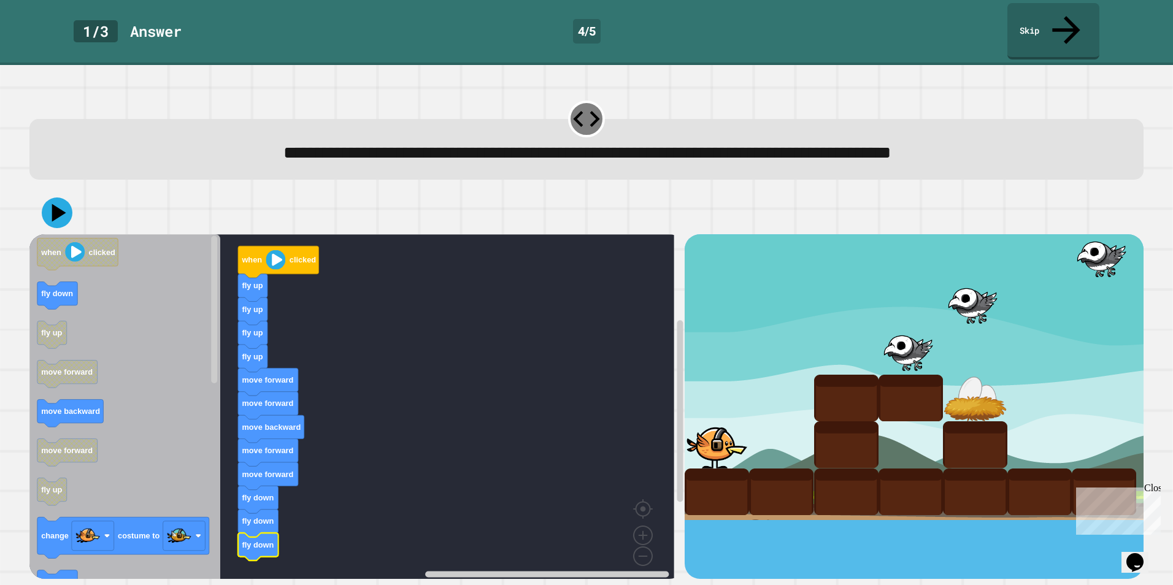
click at [79, 248] on icon "Blockly Workspace" at bounding box center [124, 410] width 191 height 353
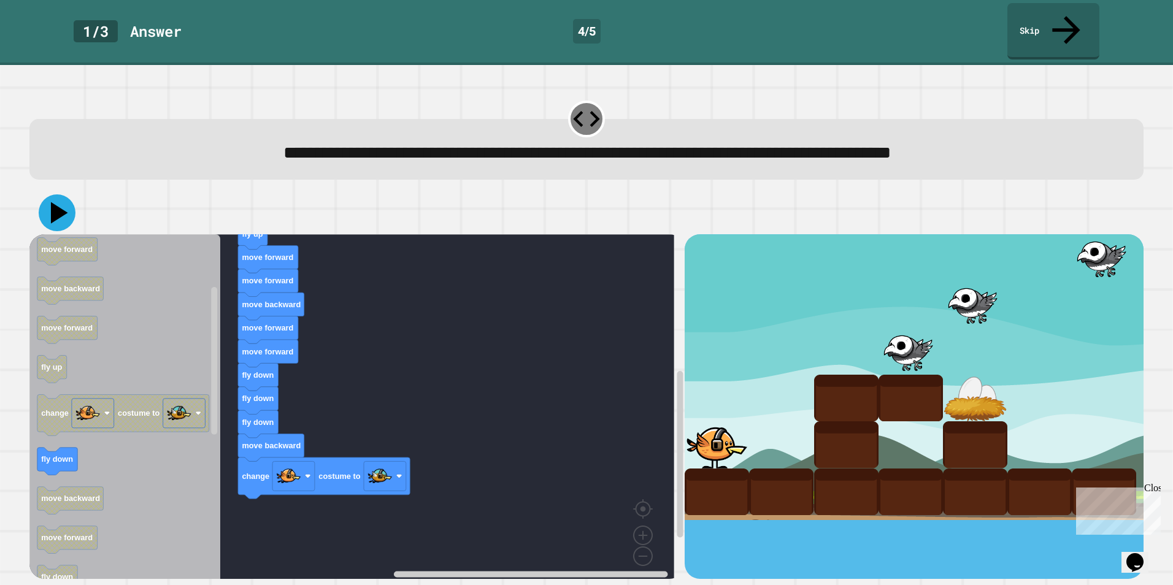
click at [58, 195] on icon at bounding box center [57, 212] width 37 height 37
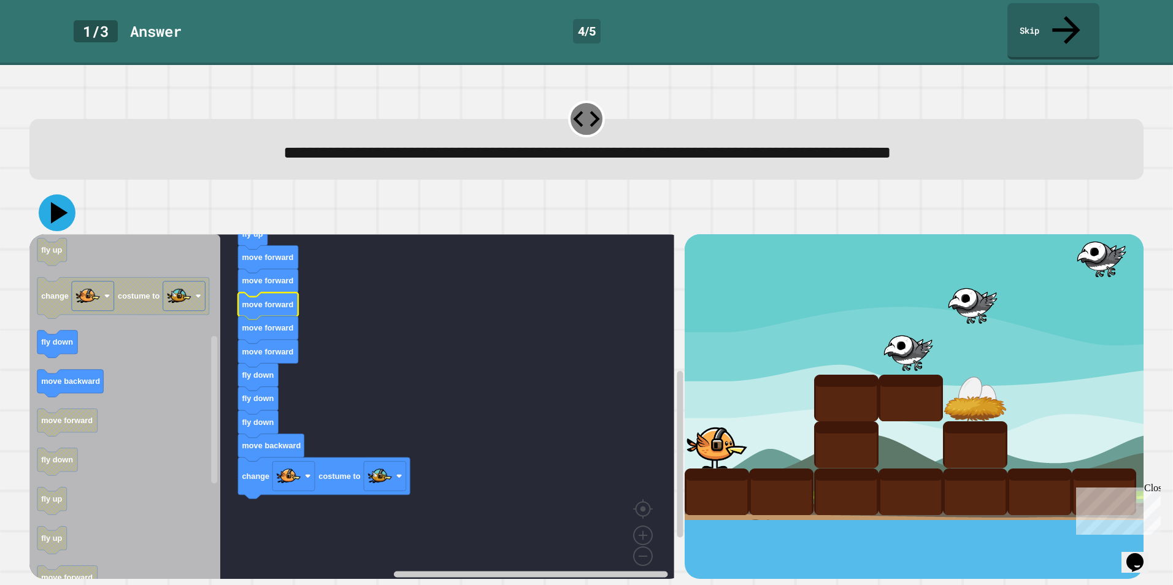
click at [52, 194] on icon at bounding box center [57, 212] width 37 height 37
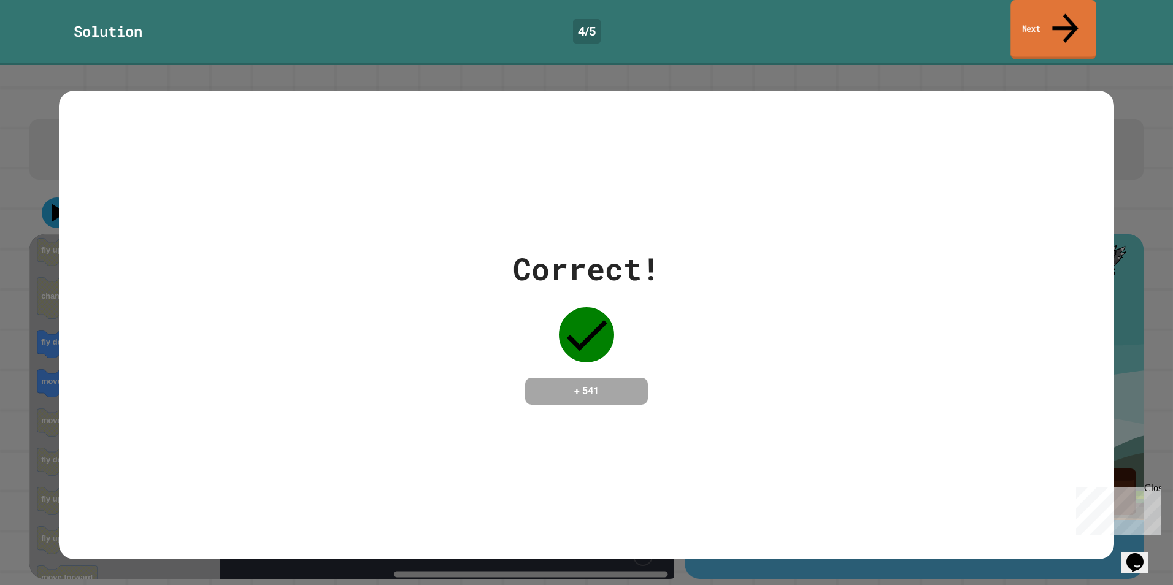
click at [1031, 10] on link "Next" at bounding box center [1052, 30] width 85 height 60
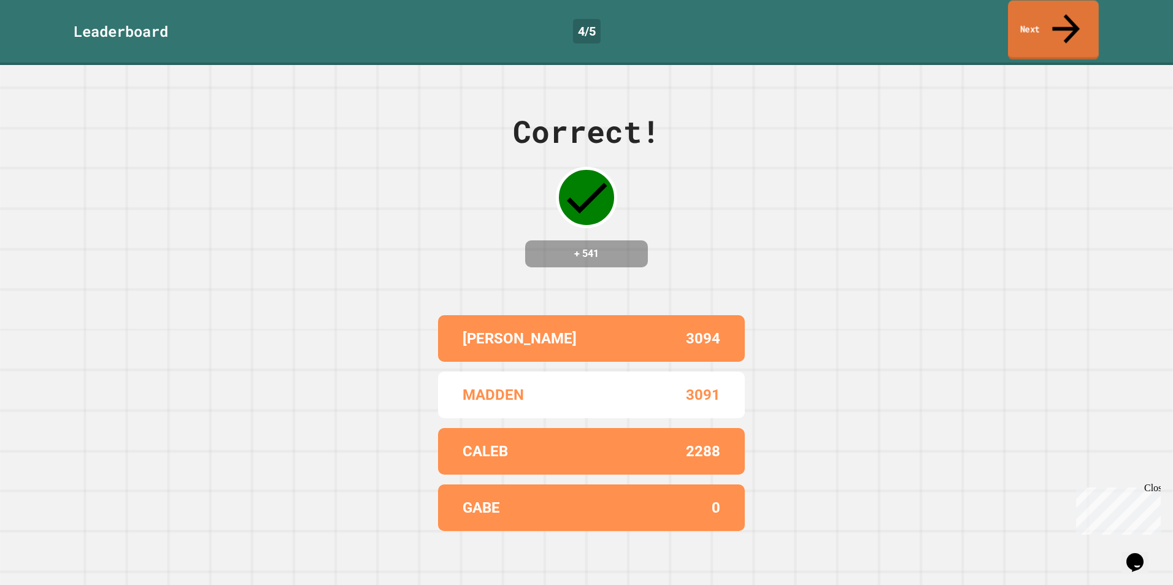
click at [1045, 24] on link "Next" at bounding box center [1053, 31] width 91 height 60
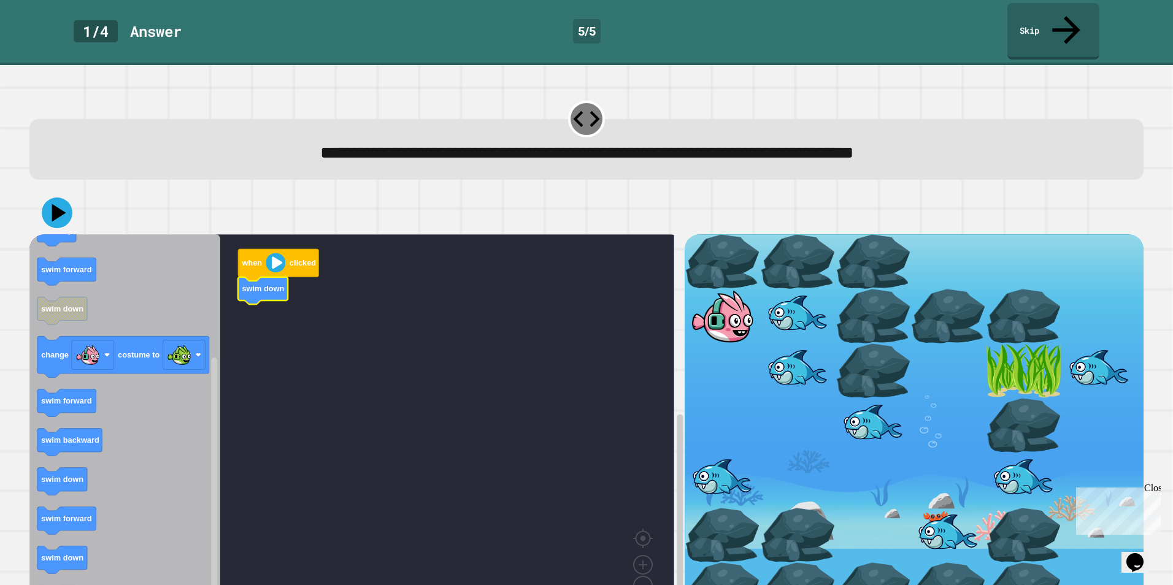
click at [69, 466] on icon "when clicked swim forward swim backward swim up swim up swim forward swim down …" at bounding box center [124, 425] width 191 height 383
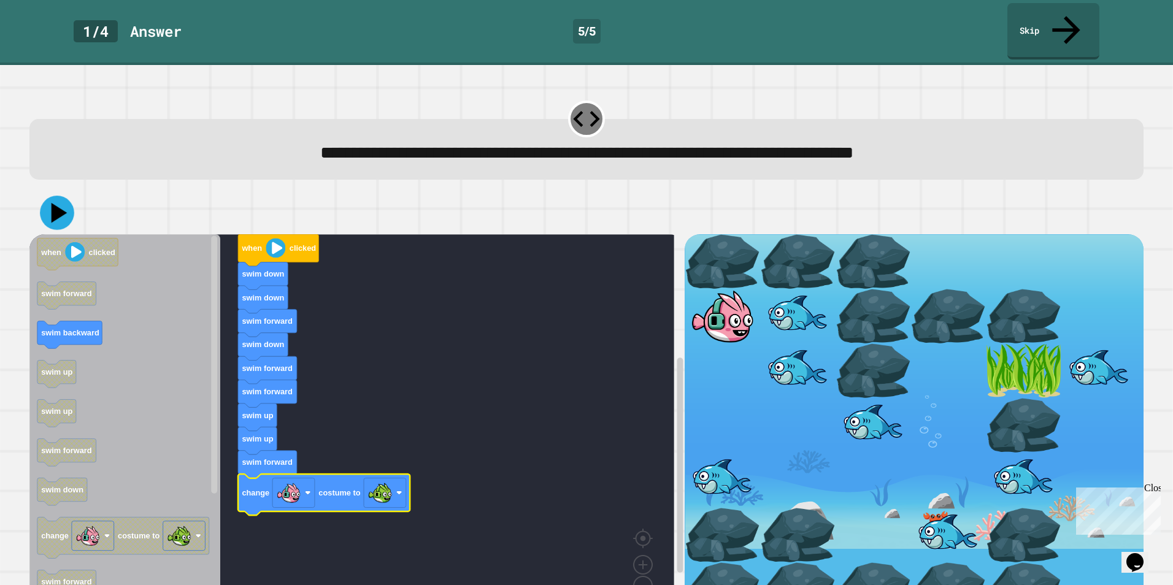
click at [59, 202] on icon at bounding box center [59, 212] width 16 height 20
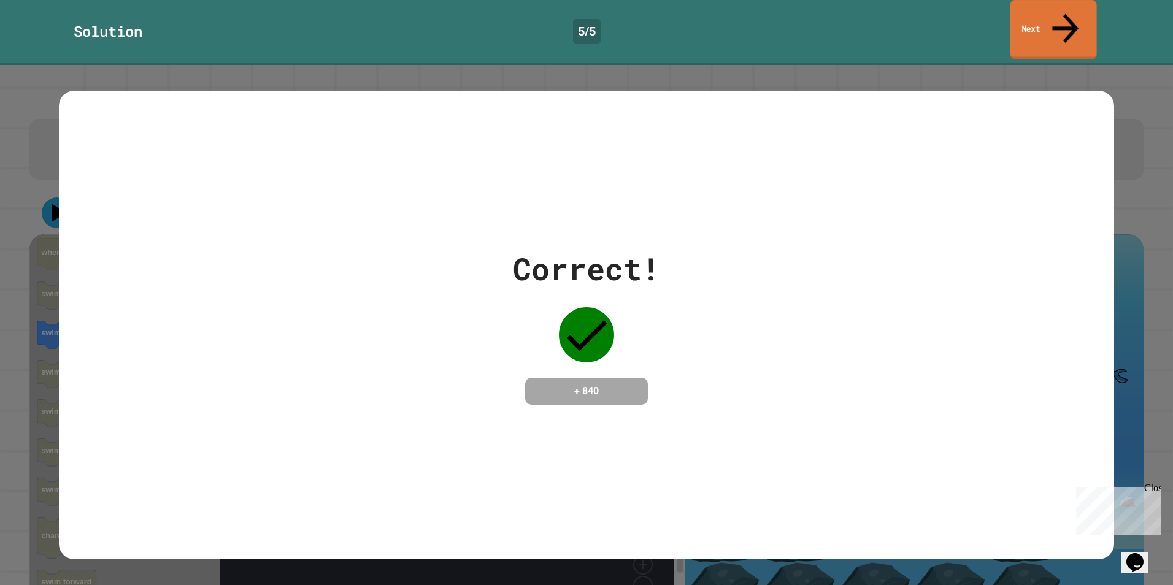
click at [1040, 20] on link "Next" at bounding box center [1053, 30] width 86 height 60
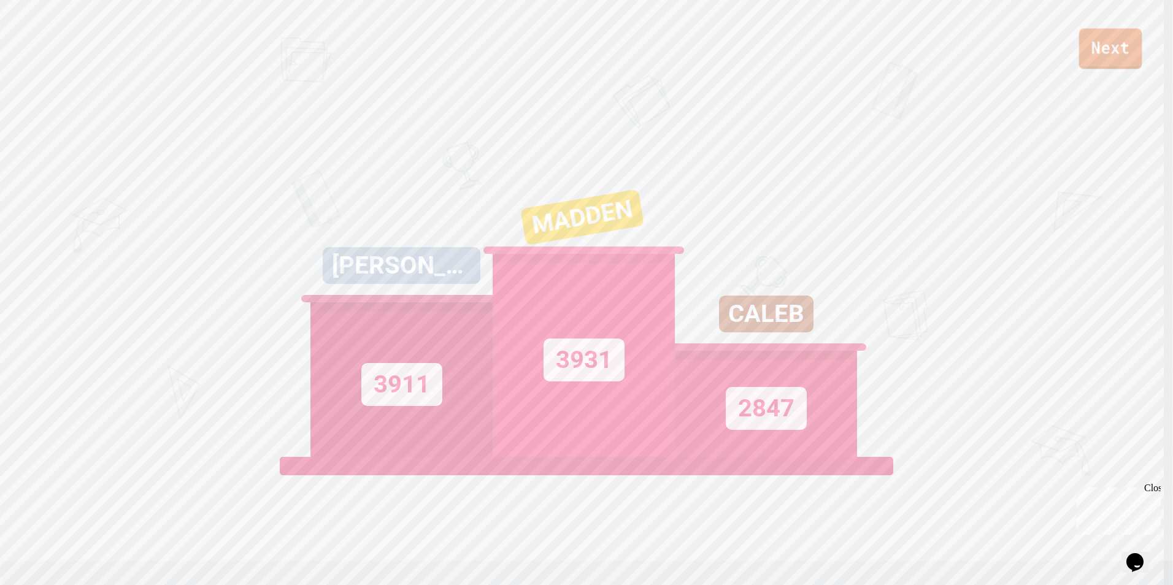
click at [1131, 52] on link "Next" at bounding box center [1110, 48] width 63 height 40
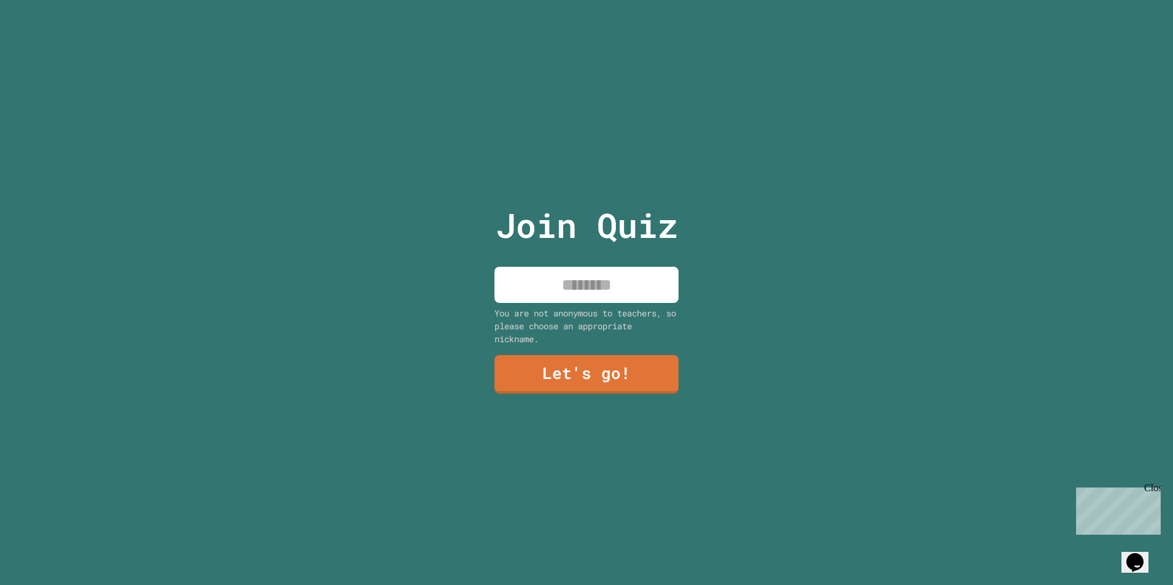
click at [648, 291] on input at bounding box center [586, 285] width 184 height 36
type input "******"
click at [585, 368] on link "Let's go!" at bounding box center [586, 373] width 175 height 40
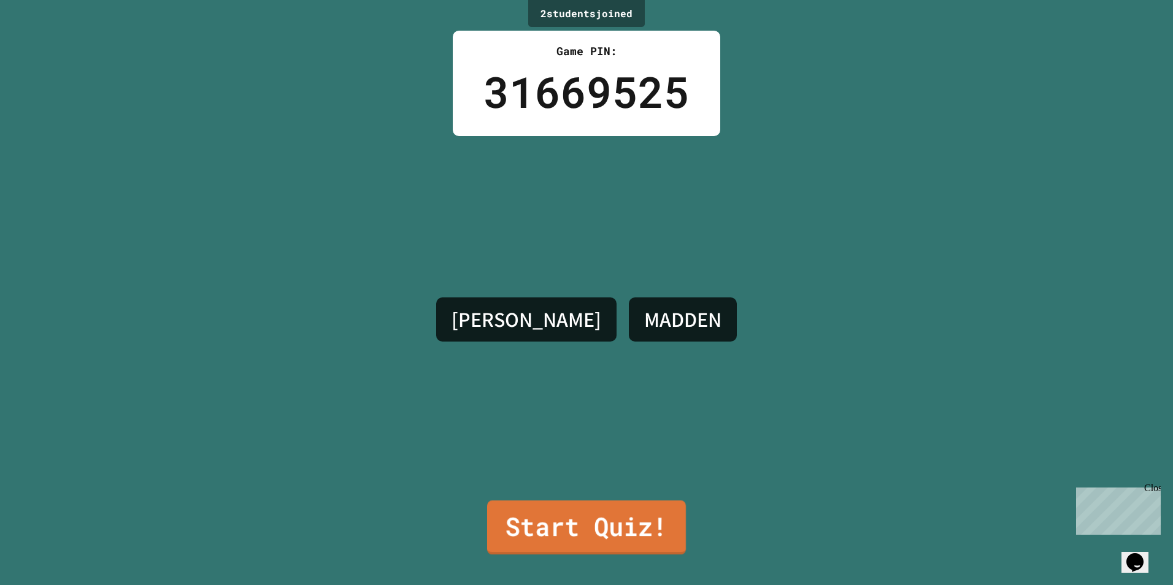
click at [566, 517] on link "Start Quiz!" at bounding box center [586, 528] width 199 height 54
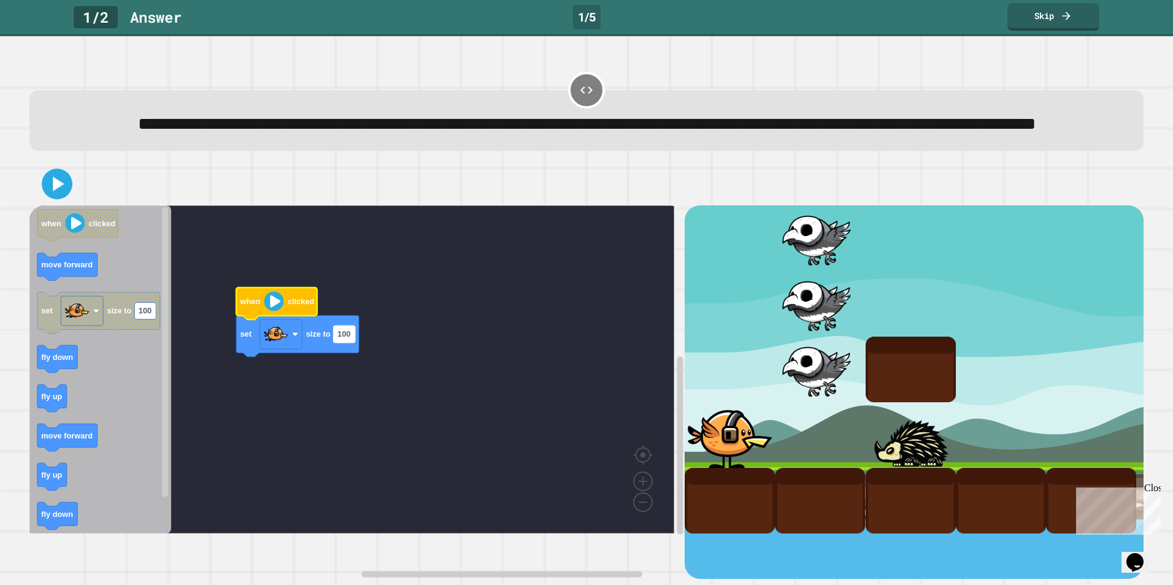
click at [343, 339] on text "100" at bounding box center [343, 333] width 13 height 9
type input "***"
click at [49, 199] on icon at bounding box center [56, 183] width 29 height 29
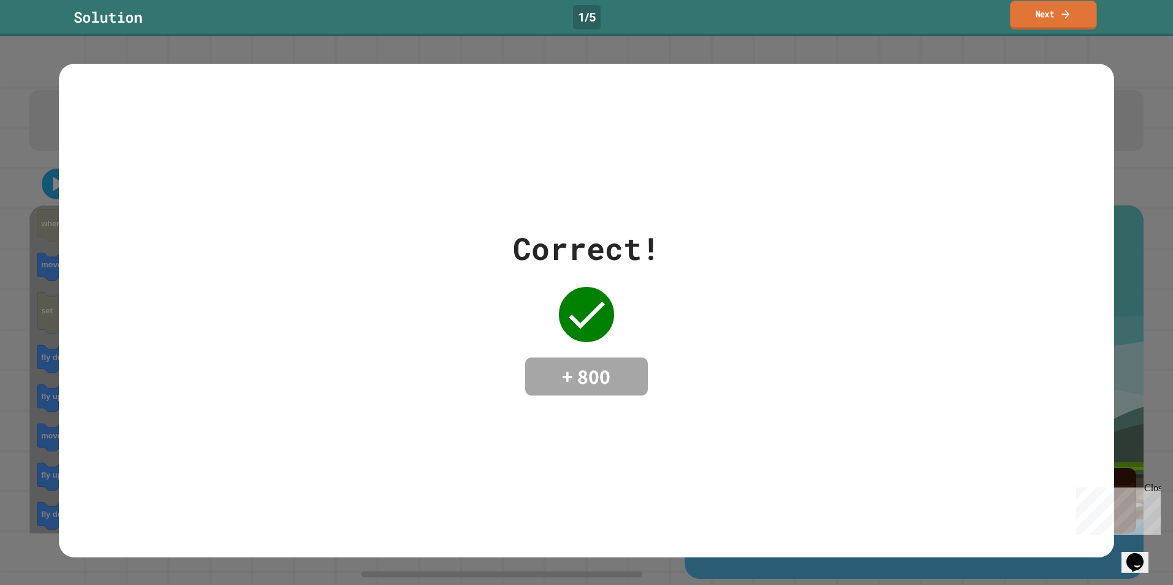
click at [1049, 20] on link "Next" at bounding box center [1053, 15] width 86 height 29
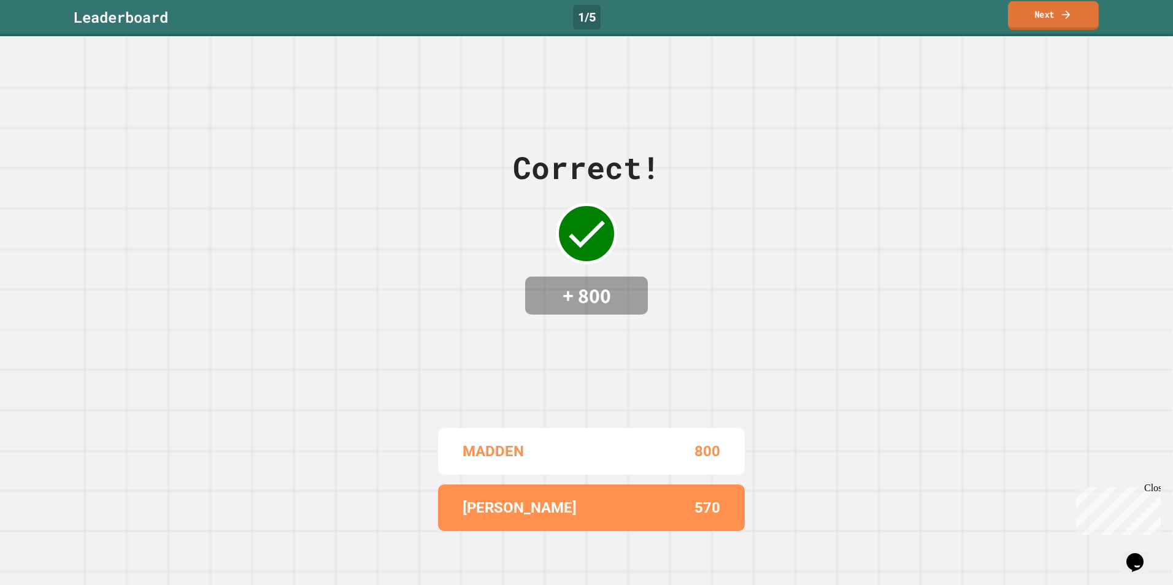
click at [1048, 20] on link "Next" at bounding box center [1053, 15] width 91 height 29
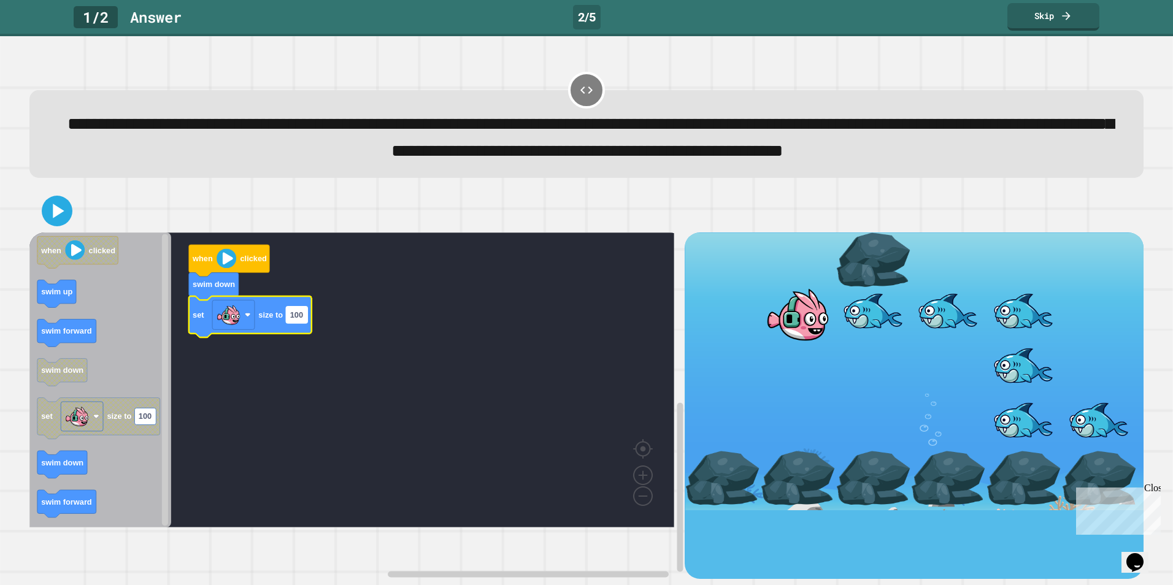
click at [296, 323] on rect "Blockly Workspace" at bounding box center [296, 314] width 21 height 17
type input "***"
click at [61, 225] on icon at bounding box center [56, 210] width 29 height 29
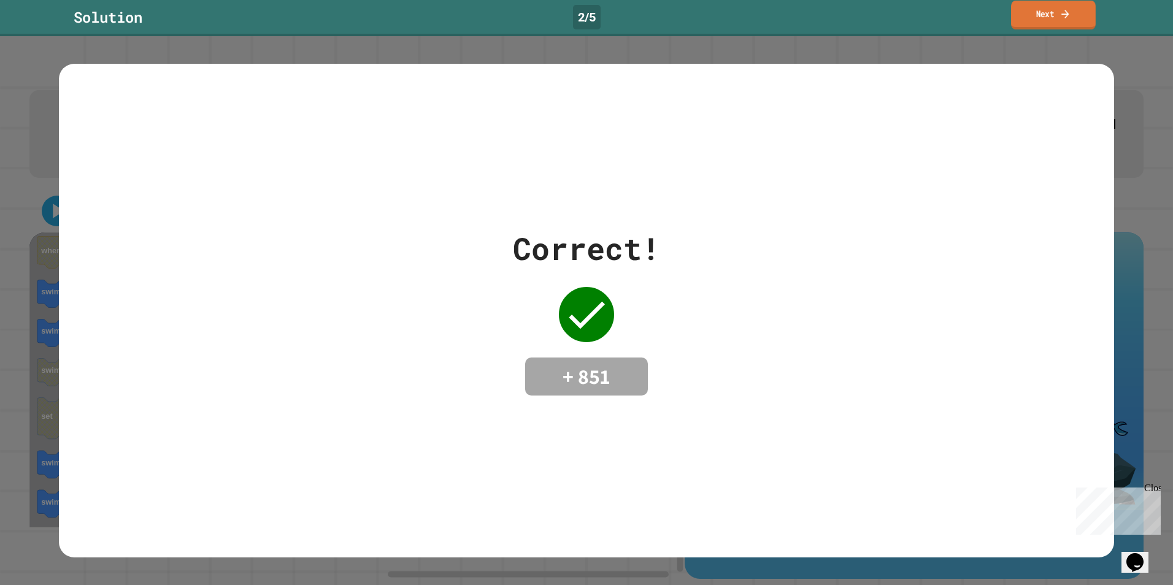
click at [1025, 17] on link "Next" at bounding box center [1053, 15] width 85 height 29
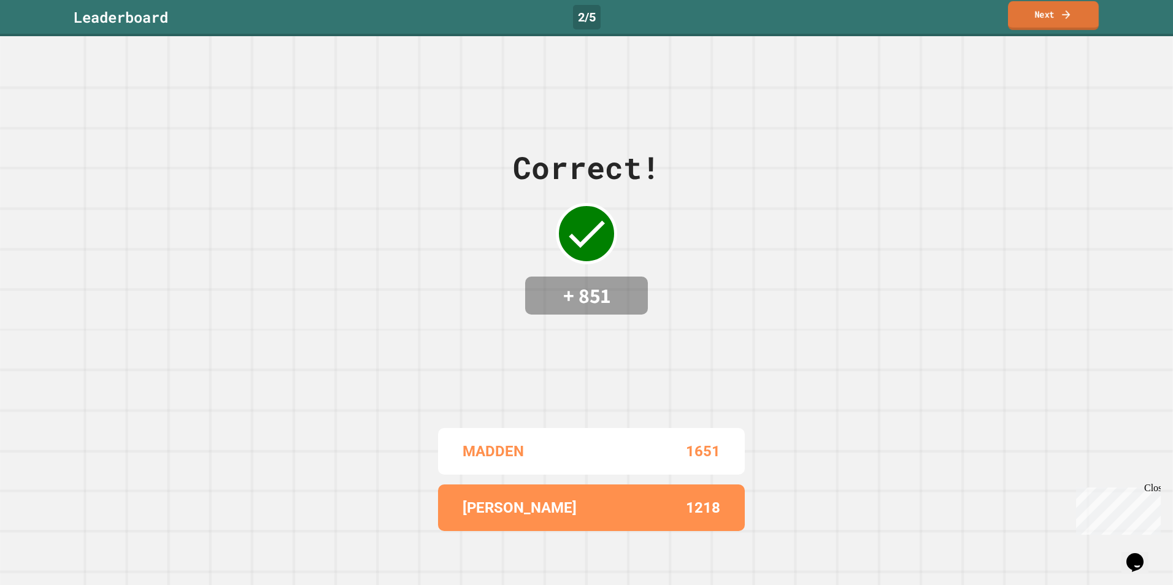
click at [1057, 15] on link "Next" at bounding box center [1053, 15] width 91 height 29
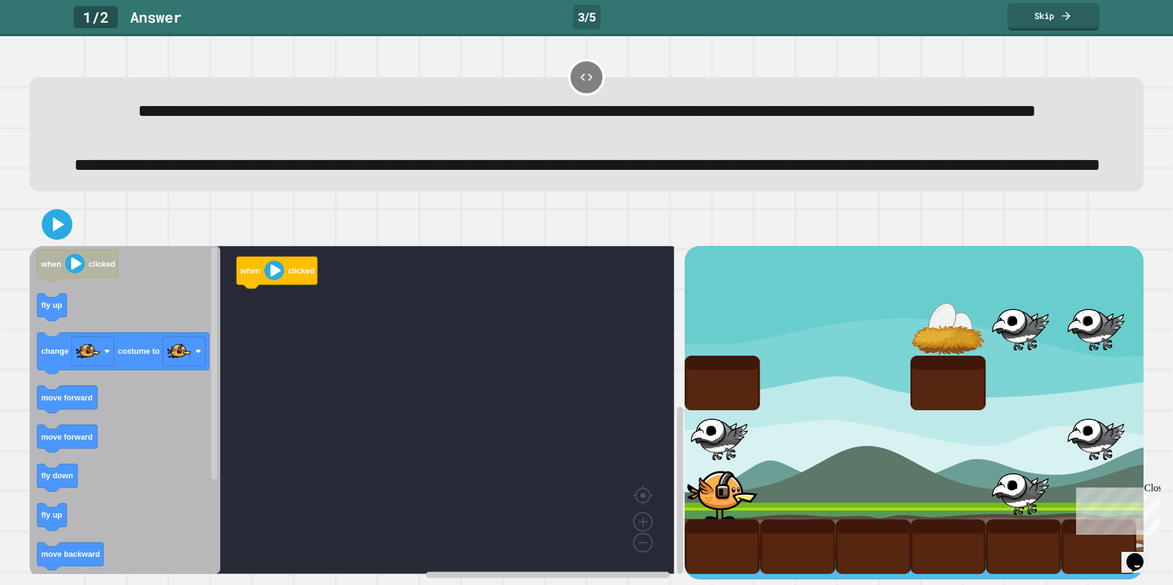
scroll to position [90, 0]
click at [237, 494] on rect "Blockly Workspace" at bounding box center [351, 410] width 645 height 328
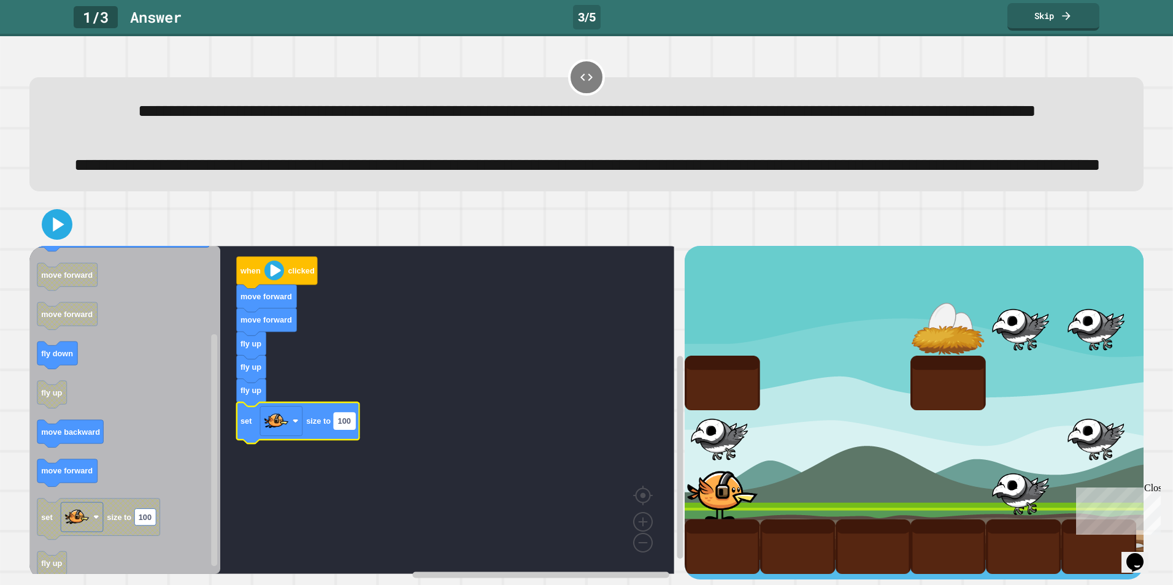
click at [346, 417] on text "100" at bounding box center [343, 421] width 13 height 9
type input "**"
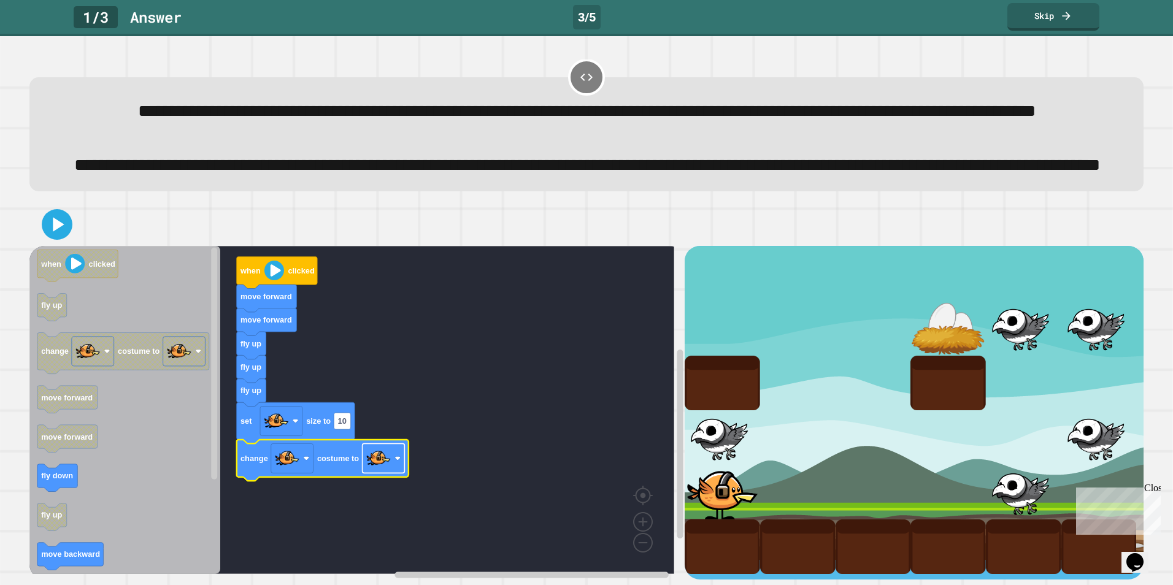
click at [375, 452] on image "Blockly Workspace" at bounding box center [378, 459] width 25 height 25
click at [63, 216] on icon at bounding box center [58, 224] width 13 height 17
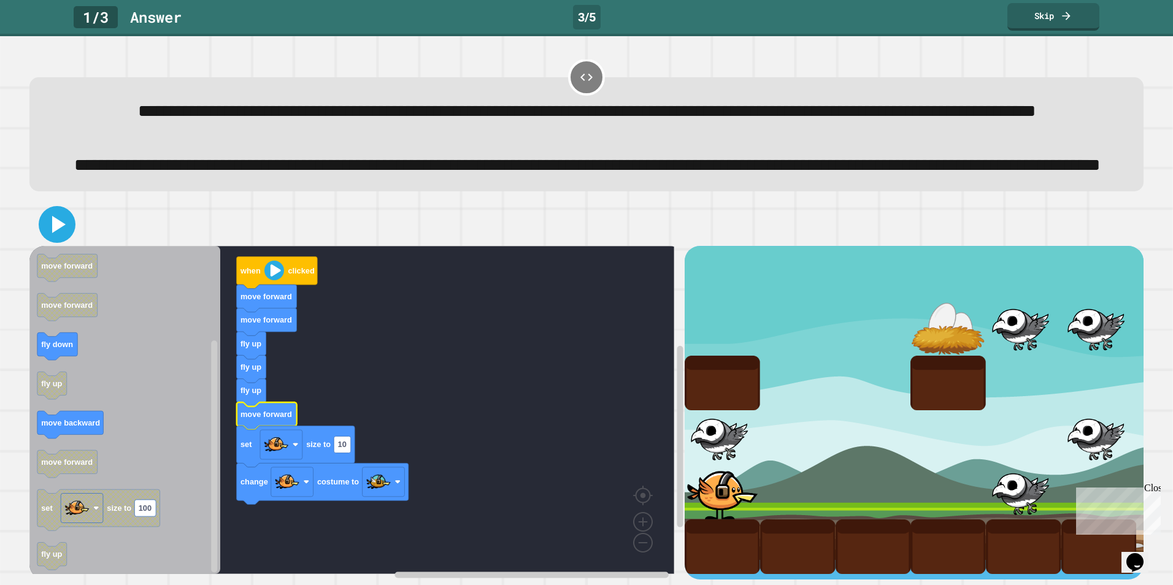
click at [65, 216] on icon at bounding box center [56, 224] width 29 height 29
click at [533, 306] on rect "Blockly Workspace" at bounding box center [351, 410] width 645 height 328
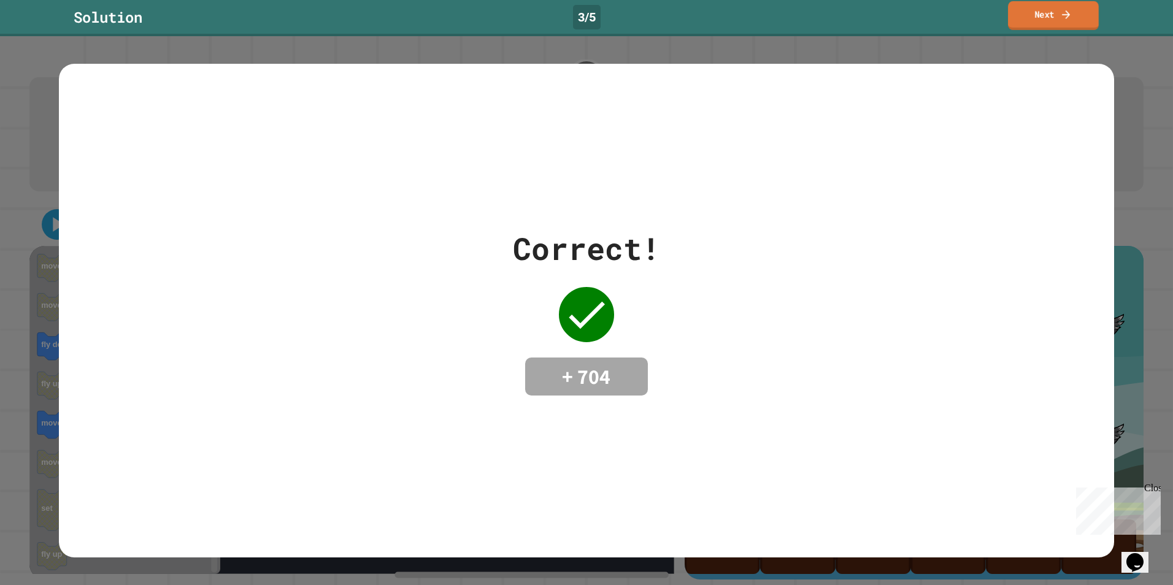
click at [1063, 12] on icon at bounding box center [1066, 14] width 12 height 13
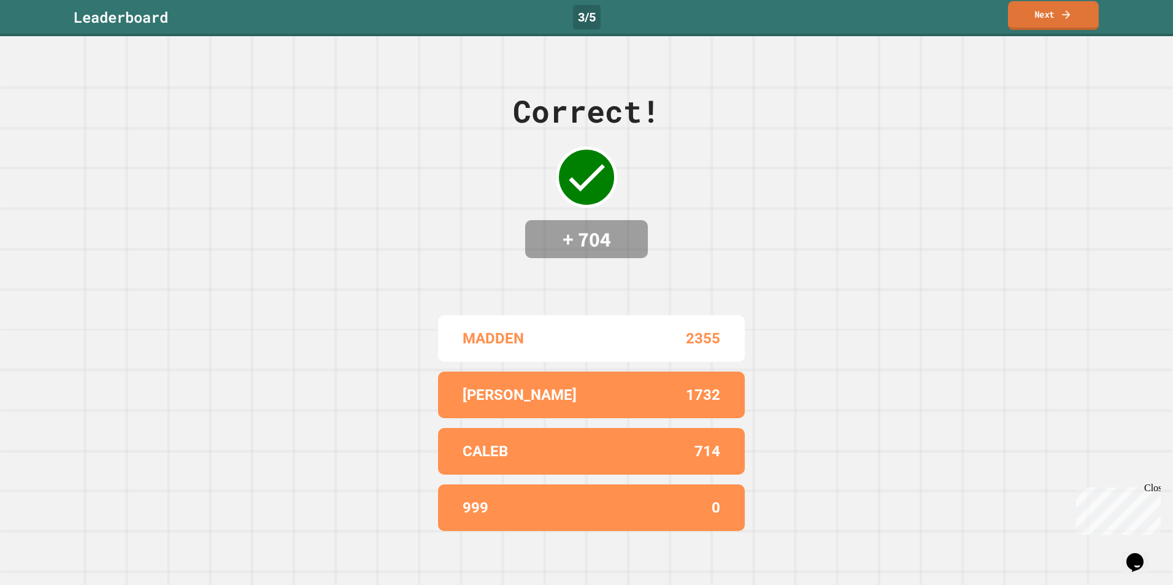
click at [1063, 12] on icon at bounding box center [1066, 14] width 12 height 13
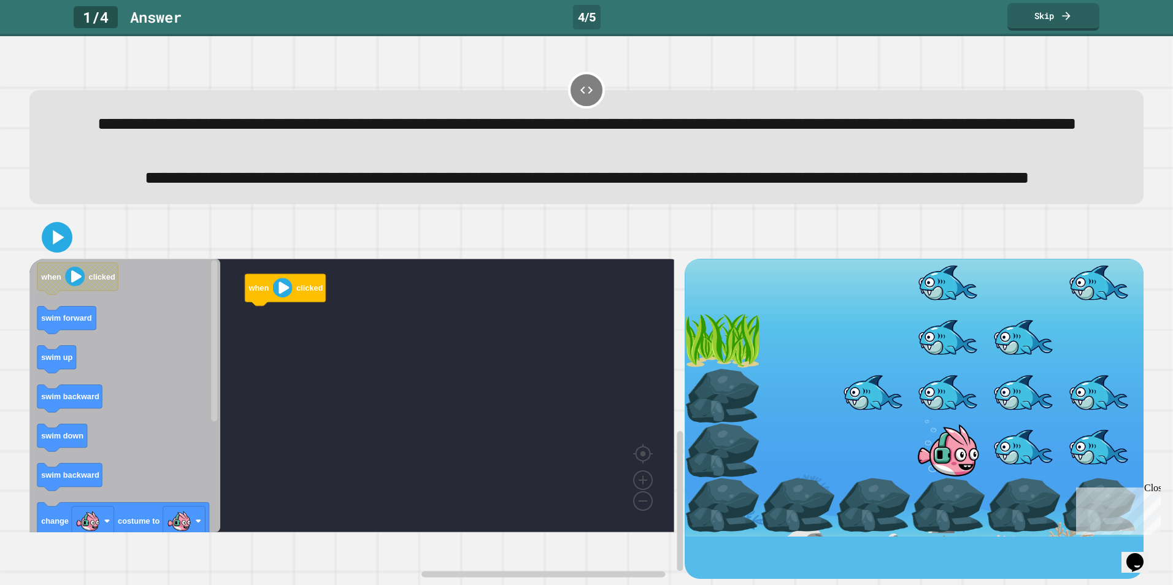
scroll to position [35, 0]
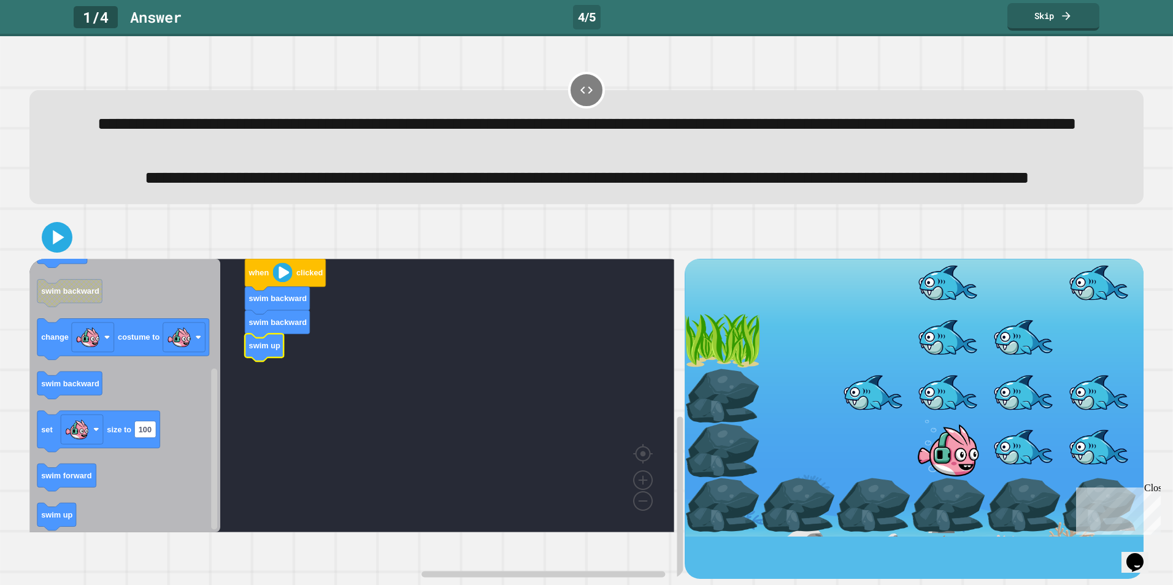
click at [61, 532] on icon "Blockly Workspace" at bounding box center [124, 396] width 191 height 274
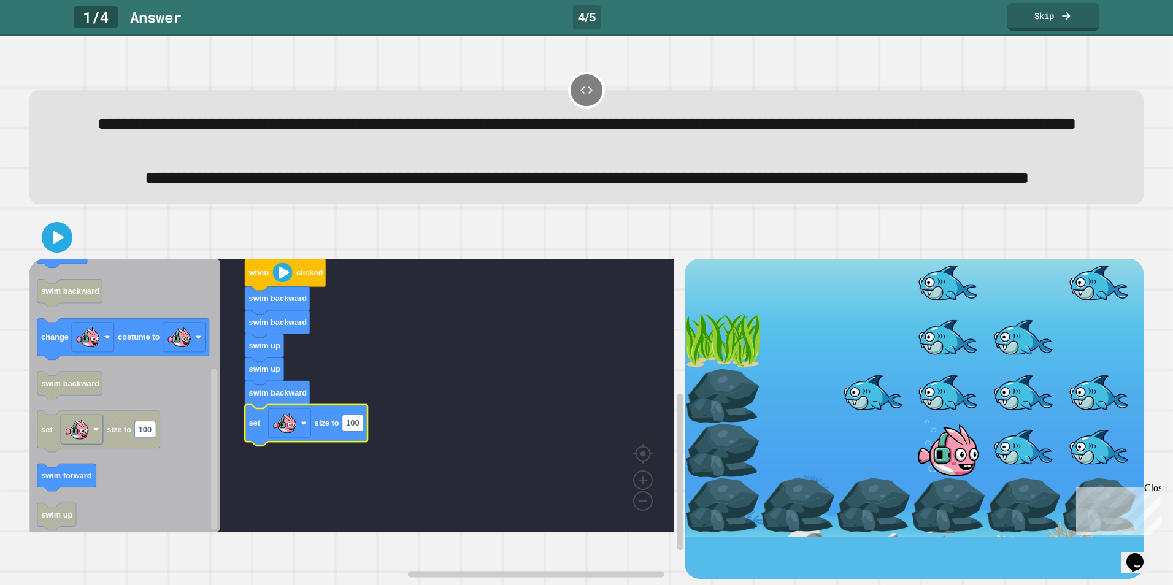
click at [366, 446] on icon "Blockly Workspace" at bounding box center [306, 425] width 123 height 41
click at [359, 432] on rect "Blockly Workspace" at bounding box center [352, 423] width 21 height 17
type input "**"
click at [402, 348] on rect "Blockly Workspace" at bounding box center [351, 396] width 645 height 274
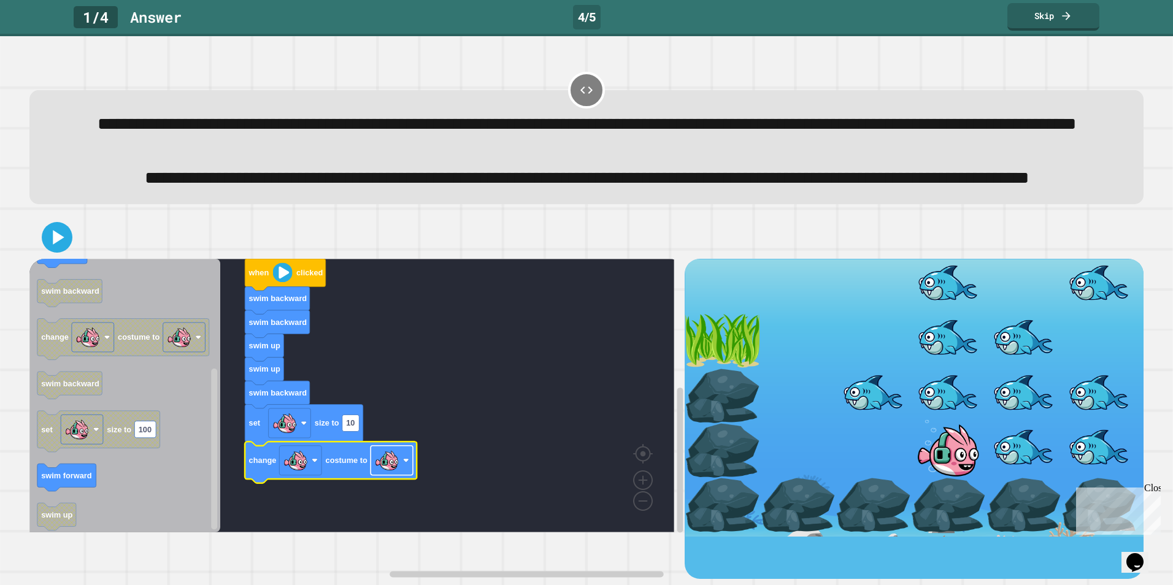
click at [402, 475] on rect "Blockly Workspace" at bounding box center [392, 460] width 42 height 29
click at [55, 252] on icon at bounding box center [56, 237] width 29 height 29
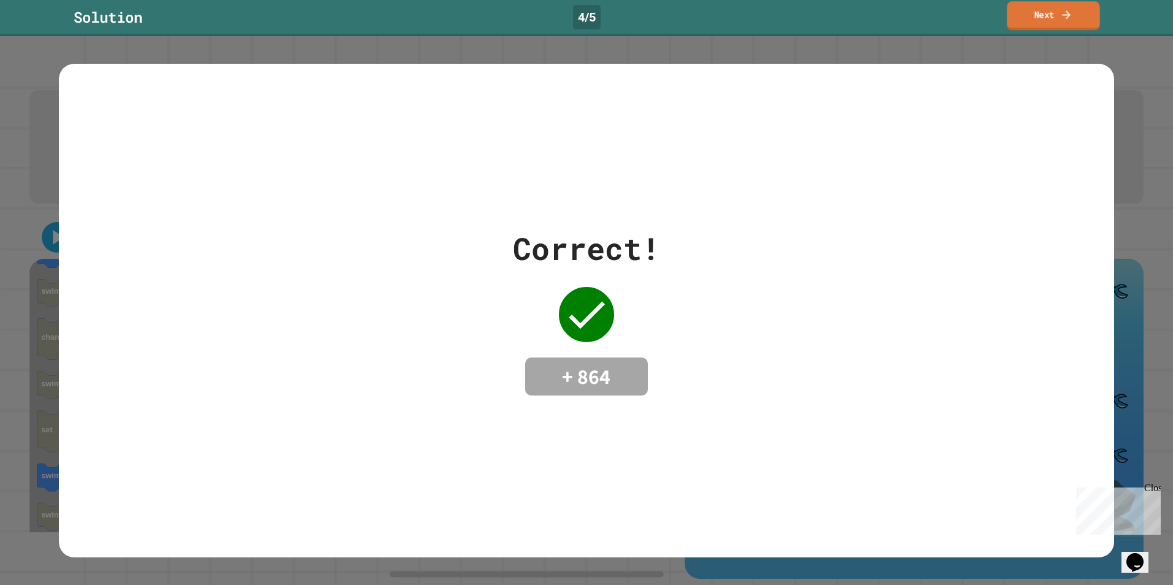
click at [1018, 7] on link "Next" at bounding box center [1053, 15] width 93 height 29
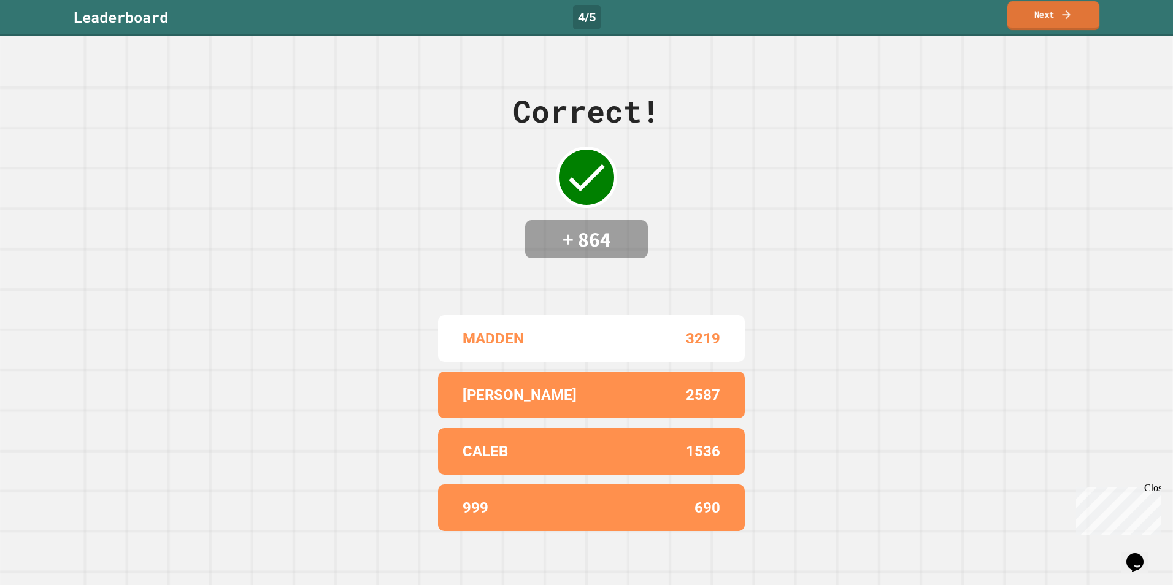
click at [1029, 15] on link "Next" at bounding box center [1053, 15] width 92 height 29
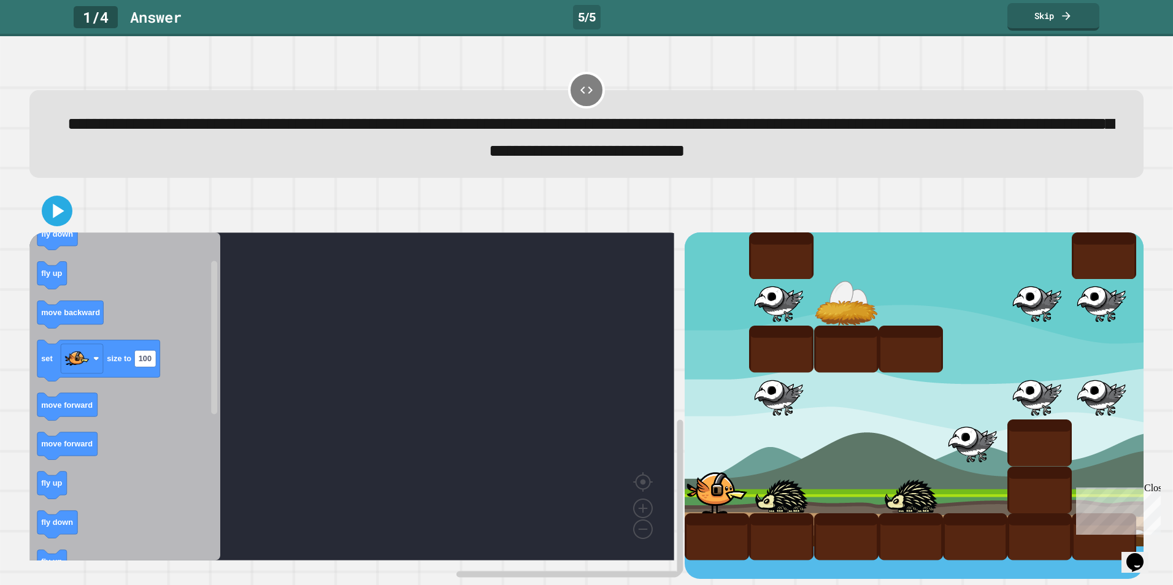
click at [66, 490] on g "fly up" at bounding box center [51, 486] width 29 height 28
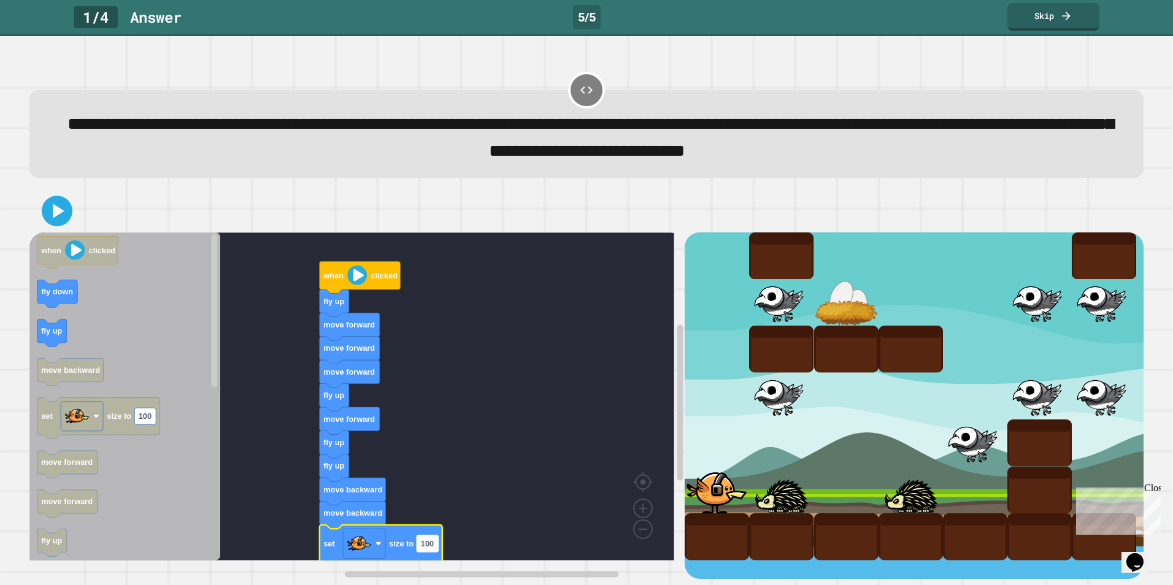
click at [431, 548] on text "100" at bounding box center [427, 543] width 13 height 9
type input "**"
click at [50, 220] on icon at bounding box center [56, 210] width 29 height 29
click at [261, 353] on rect "Blockly Workspace" at bounding box center [351, 397] width 645 height 328
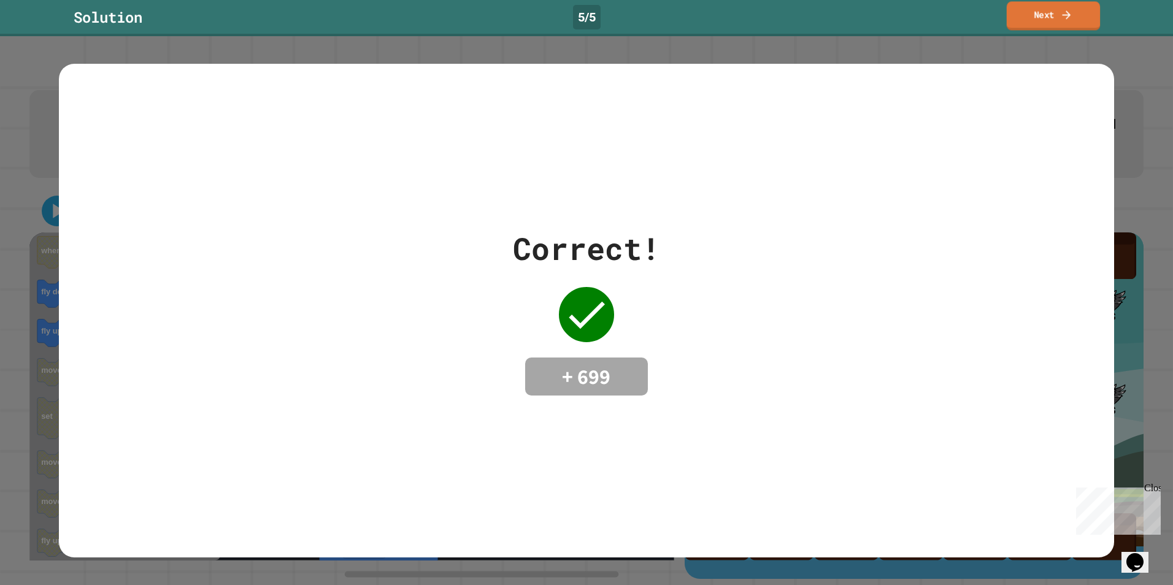
click at [1047, 13] on link "Next" at bounding box center [1053, 15] width 93 height 29
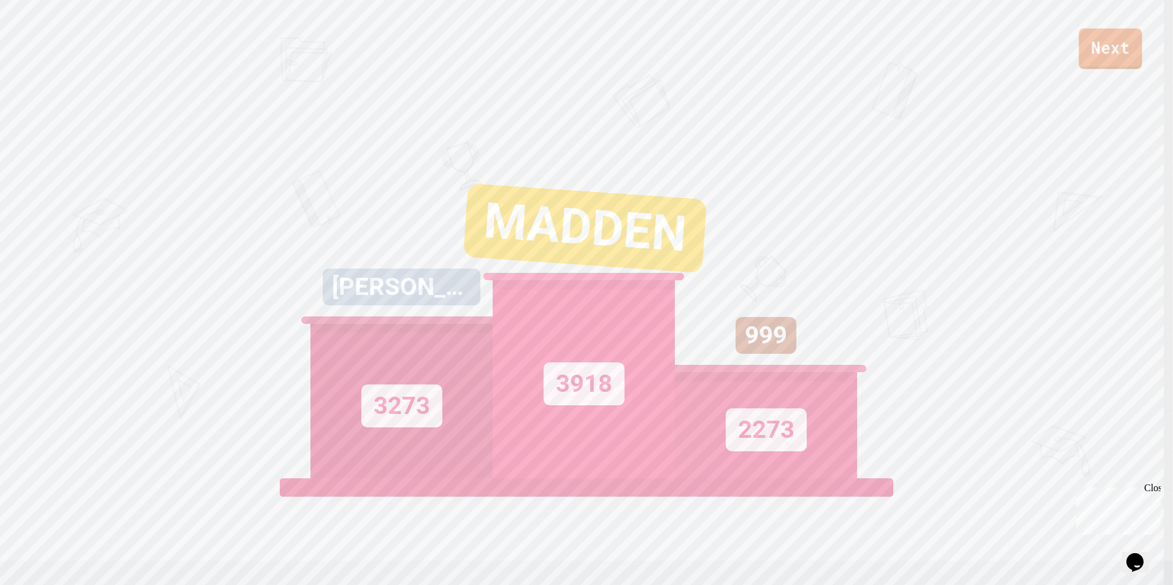
click at [1125, 53] on link "Next" at bounding box center [1109, 48] width 63 height 40
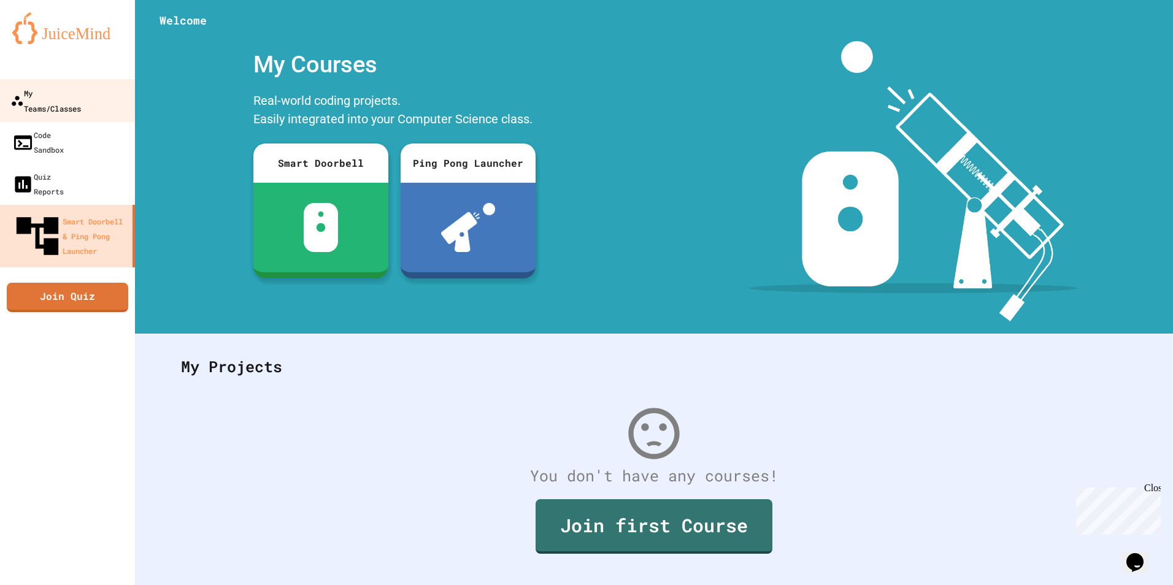
click at [79, 96] on div "My Teams/Classes" at bounding box center [45, 100] width 71 height 30
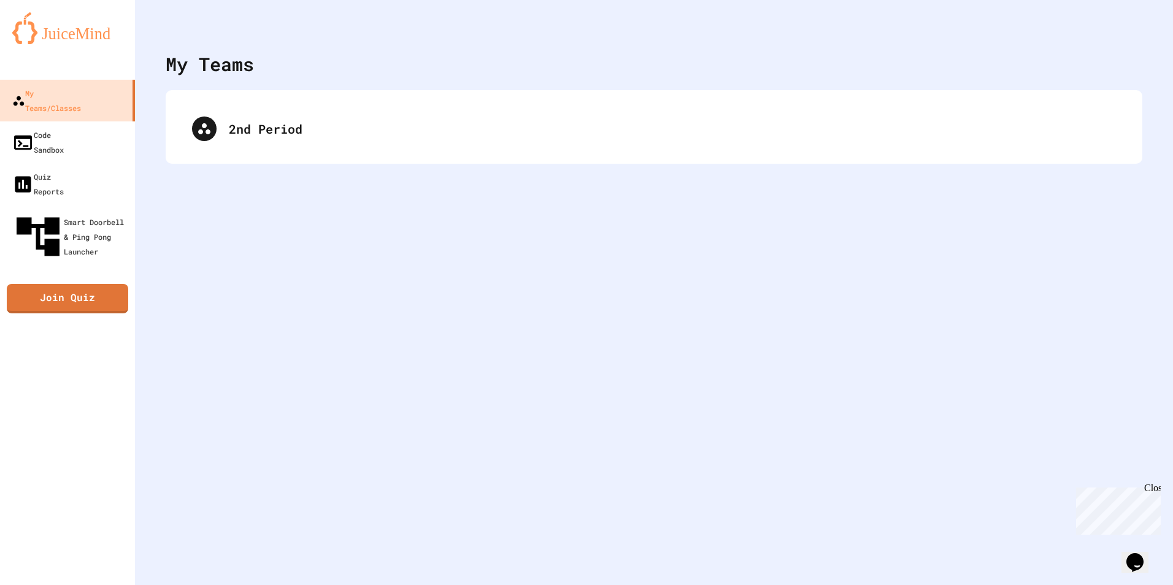
click at [230, 134] on div "2nd Period" at bounding box center [654, 126] width 952 height 49
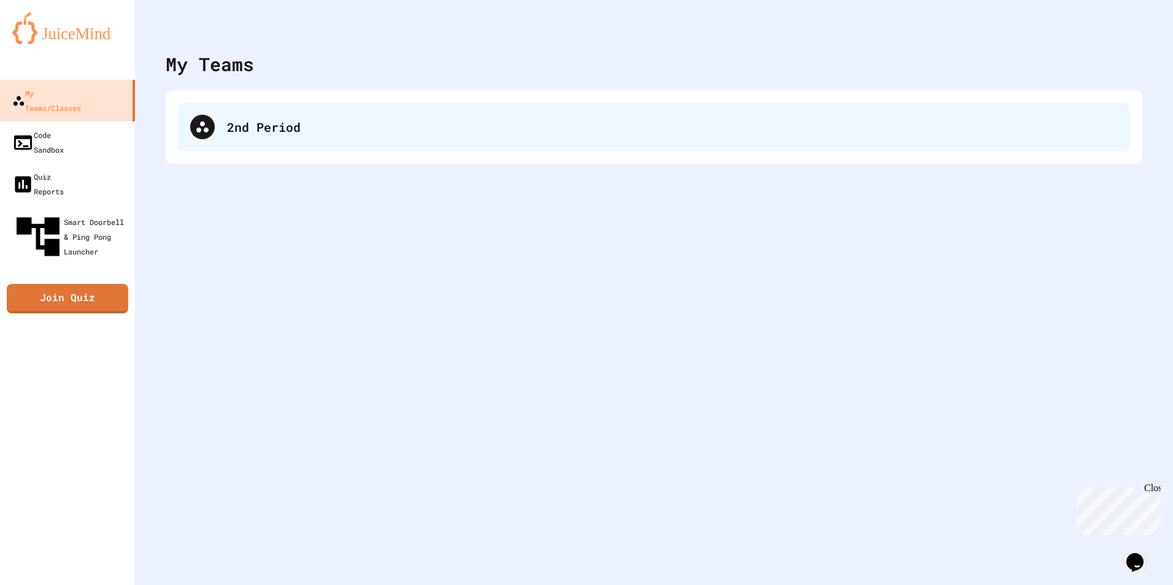
click at [255, 126] on div "2nd Period" at bounding box center [672, 127] width 891 height 18
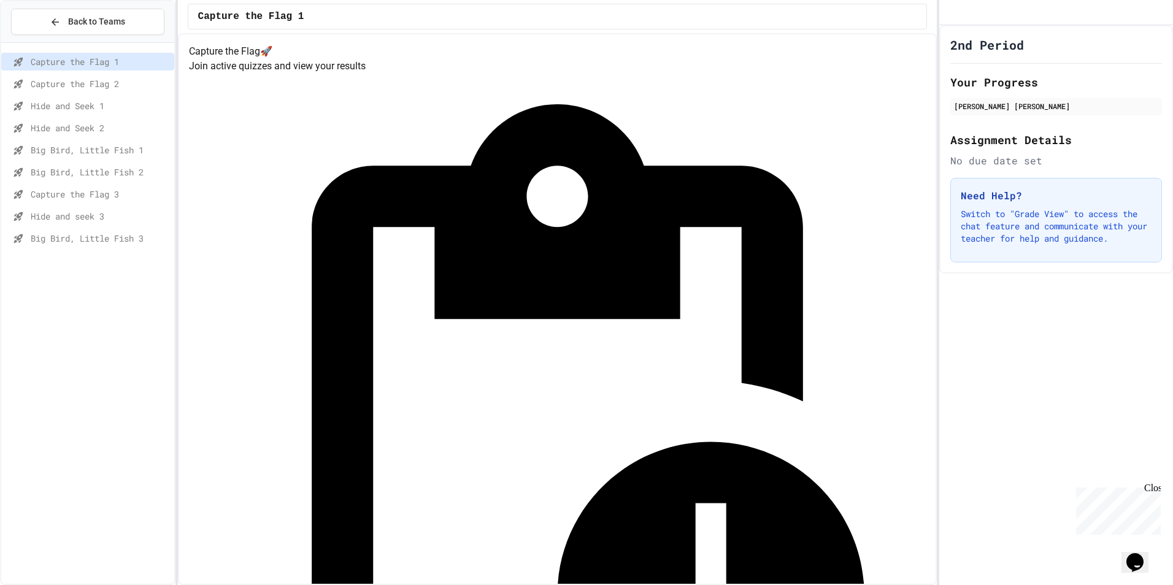
click at [103, 194] on span "Capture the Flag 3" at bounding box center [100, 194] width 139 height 13
click at [65, 212] on span "Hide and seek 3" at bounding box center [100, 216] width 139 height 13
click at [113, 244] on span "Big Bird, Little Fish 3" at bounding box center [100, 238] width 139 height 13
